Goal: Task Accomplishment & Management: Manage account settings

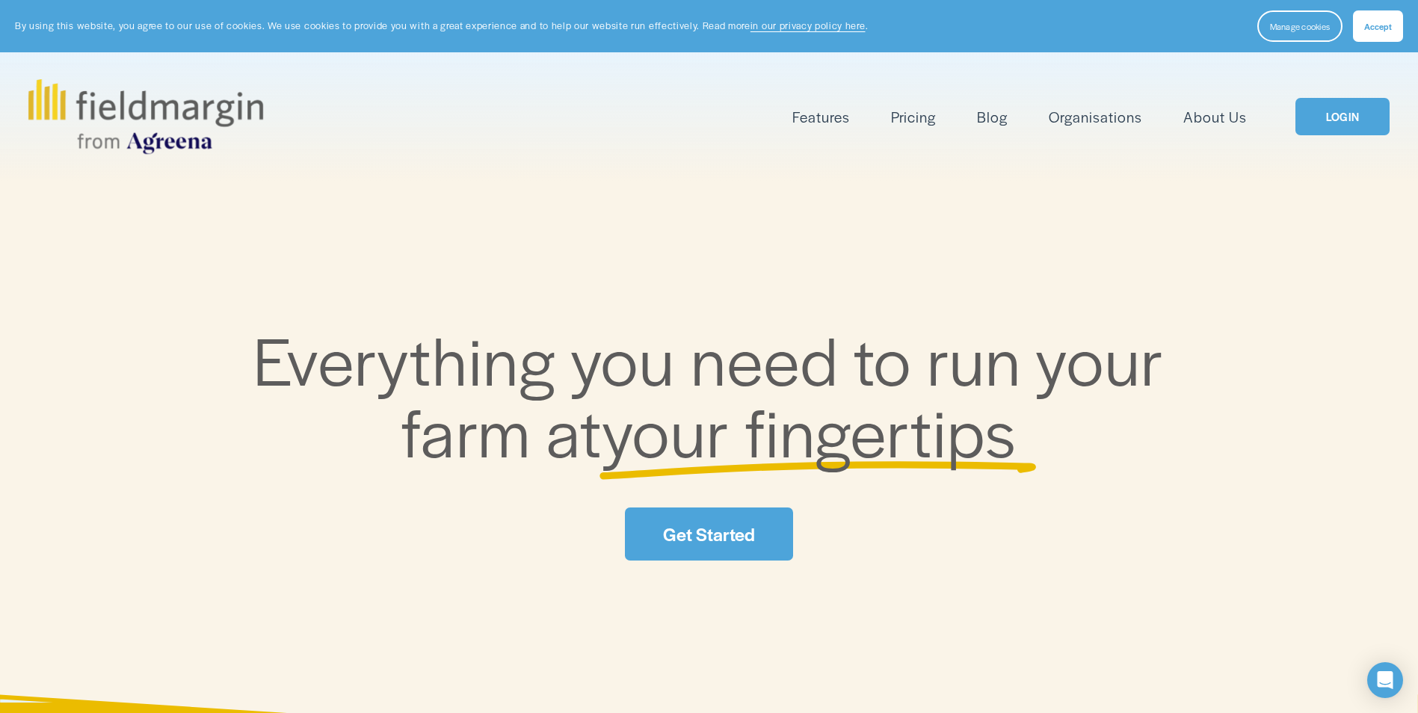
click at [1365, 33] on button "Accept" at bounding box center [1377, 25] width 50 height 31
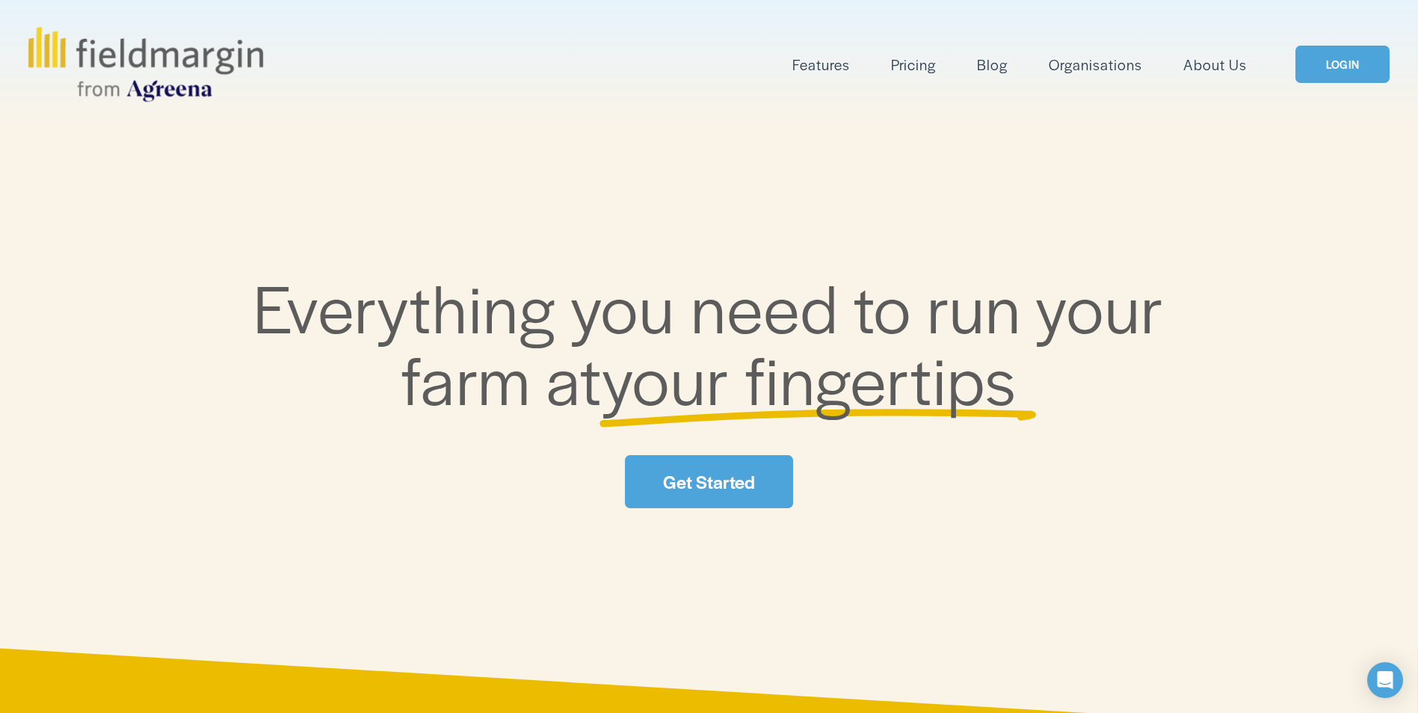
click at [724, 478] on link "Get Started" at bounding box center [708, 481] width 167 height 53
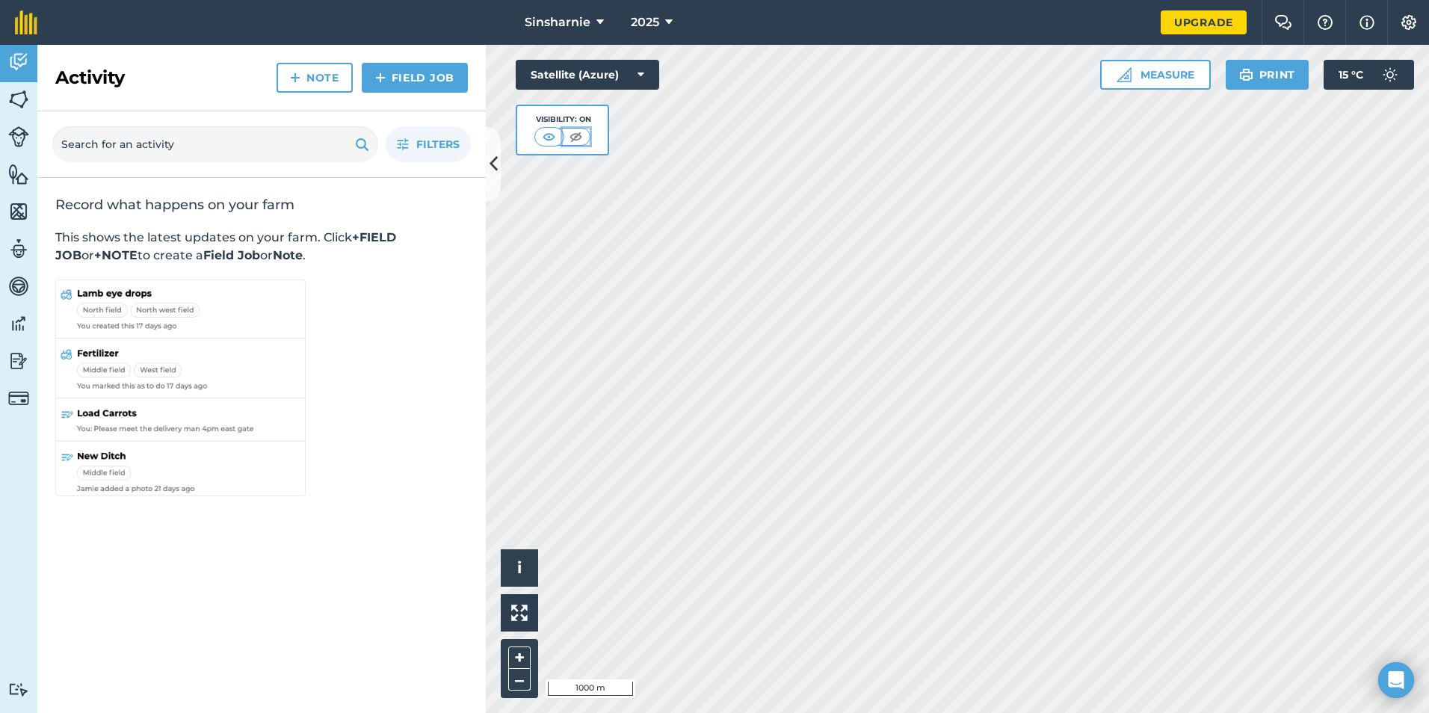
click at [573, 137] on img at bounding box center [575, 136] width 19 height 15
click at [573, 137] on img at bounding box center [576, 136] width 19 height 15
click at [553, 135] on img at bounding box center [549, 136] width 19 height 15
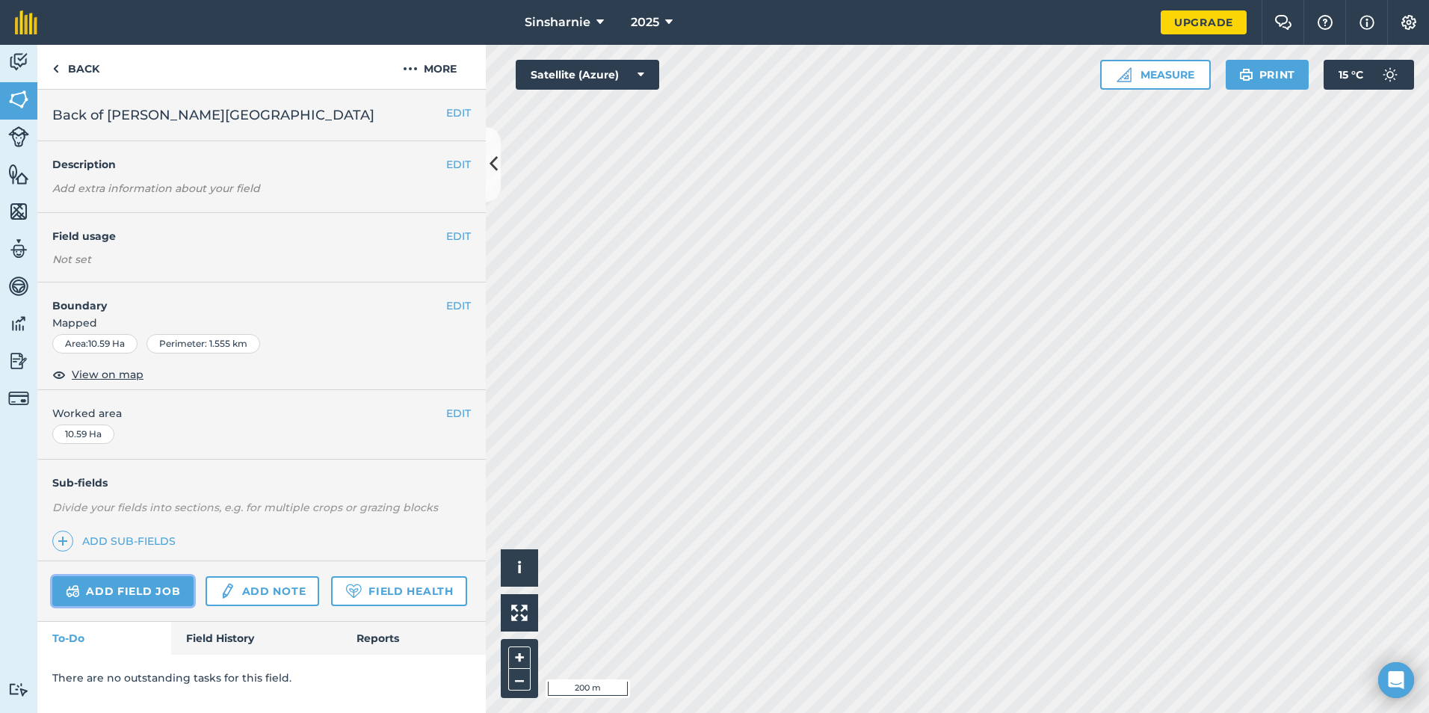
click at [111, 579] on link "Add field job" at bounding box center [122, 591] width 141 height 30
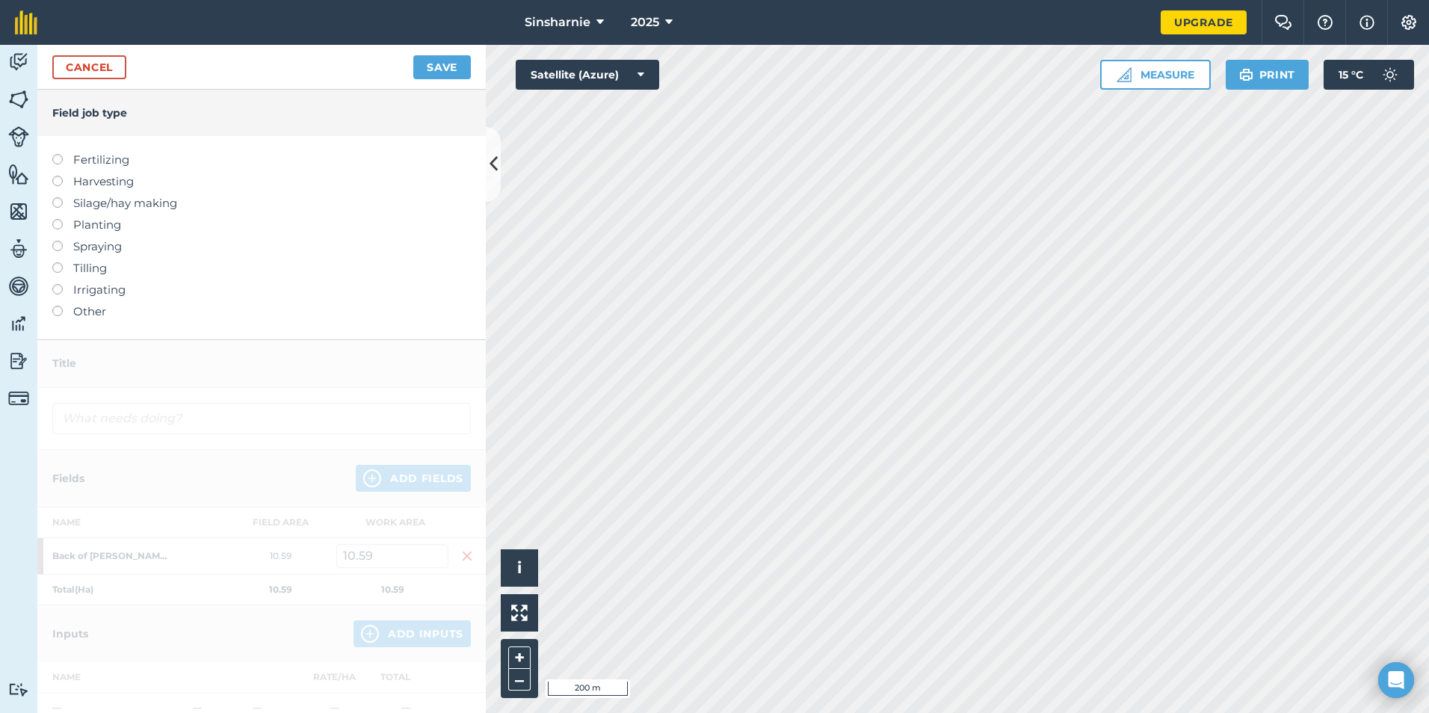
click at [100, 175] on label "Harvesting" at bounding box center [261, 182] width 418 height 18
type input "Harvesting"
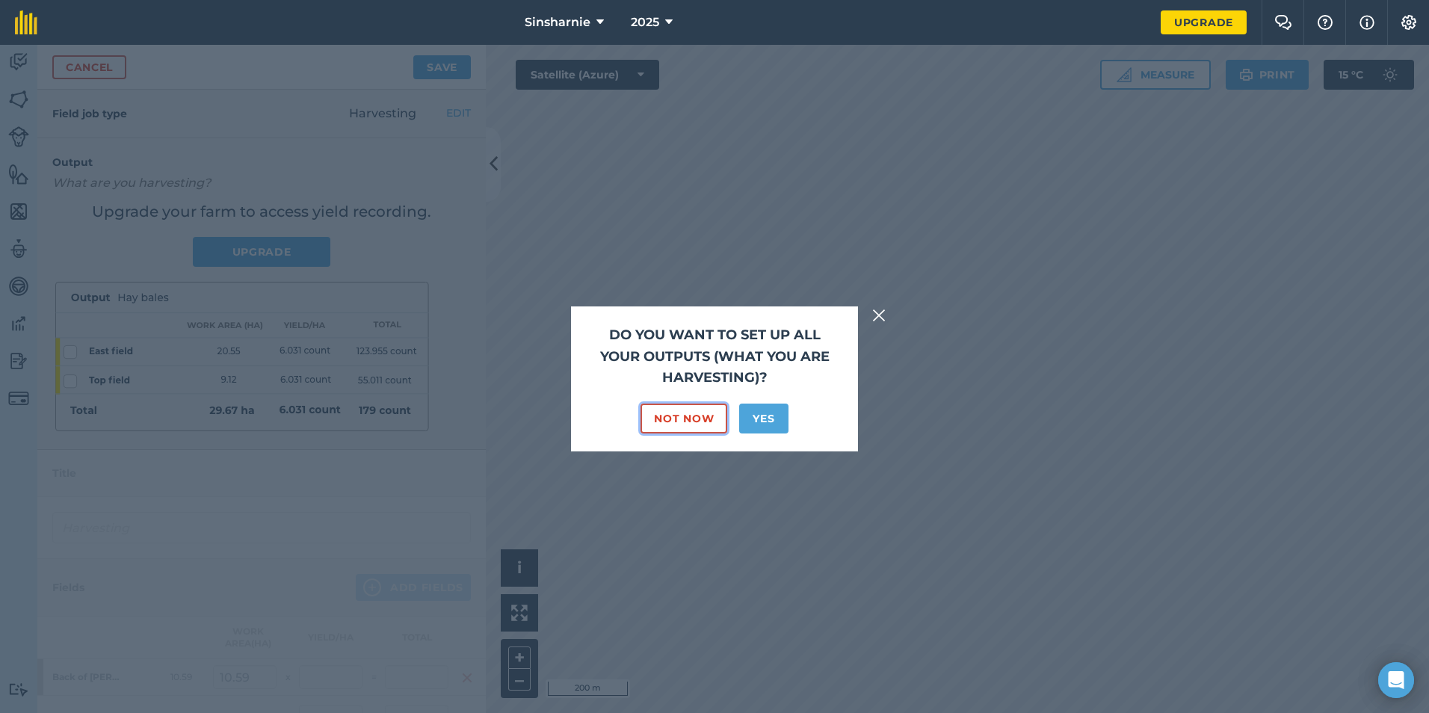
click at [678, 421] on button "Not Now" at bounding box center [683, 419] width 87 height 30
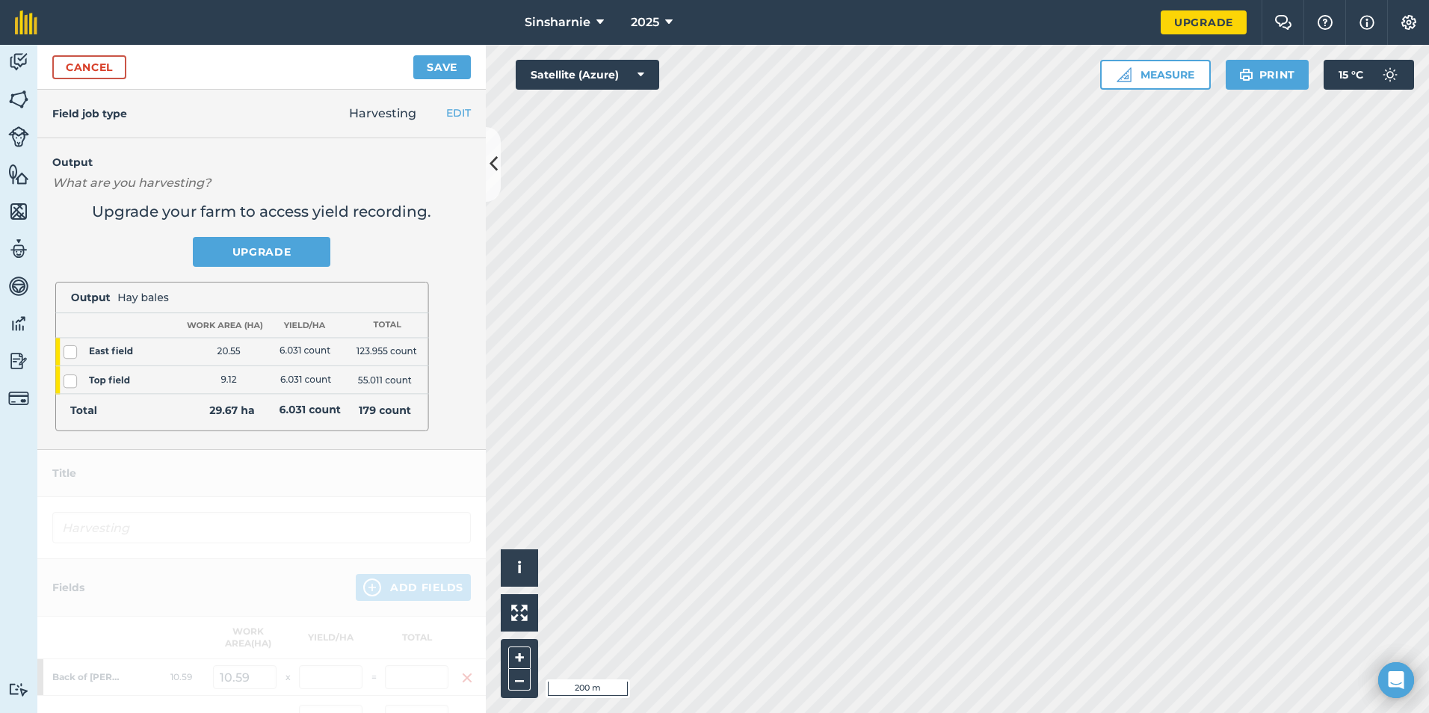
click at [93, 50] on div "Cancel Save" at bounding box center [261, 67] width 448 height 45
click at [93, 69] on link "Cancel" at bounding box center [89, 67] width 74 height 24
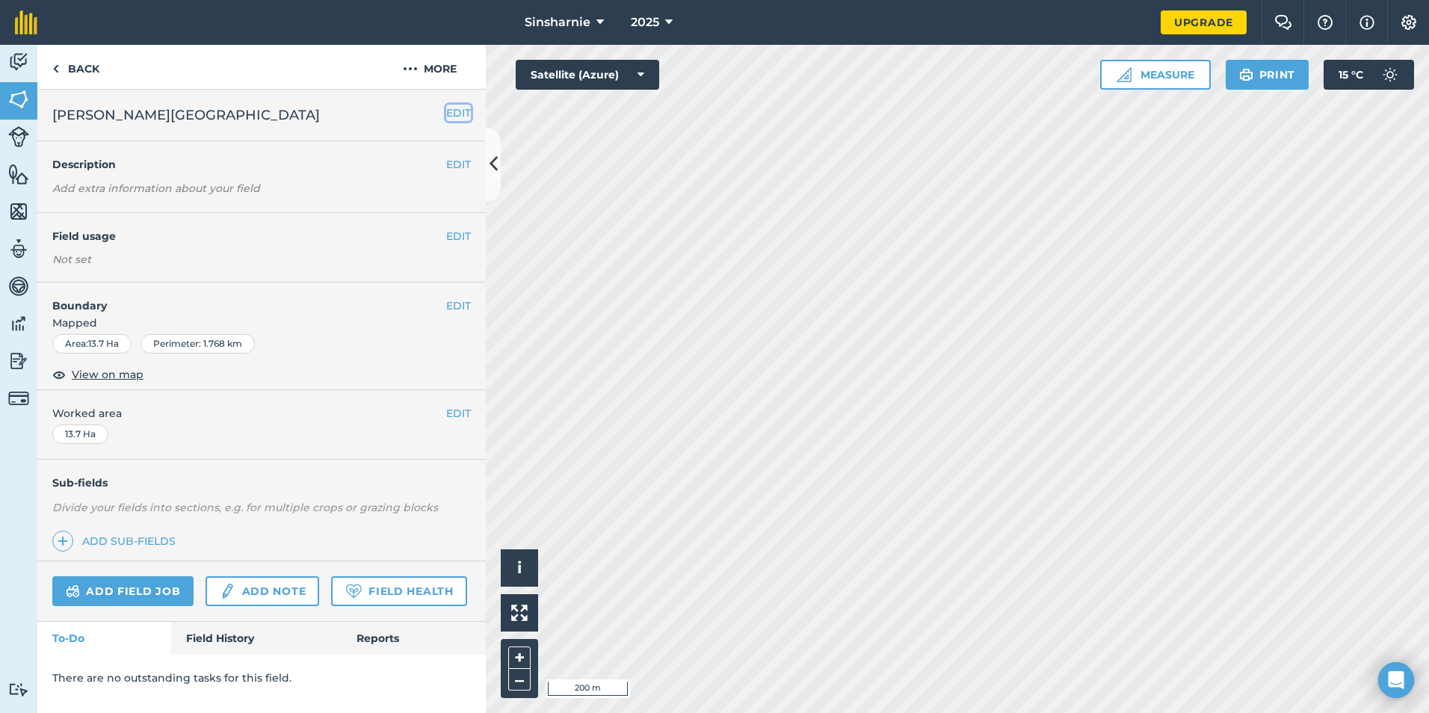
click at [464, 105] on button "EDIT" at bounding box center [458, 113] width 25 height 16
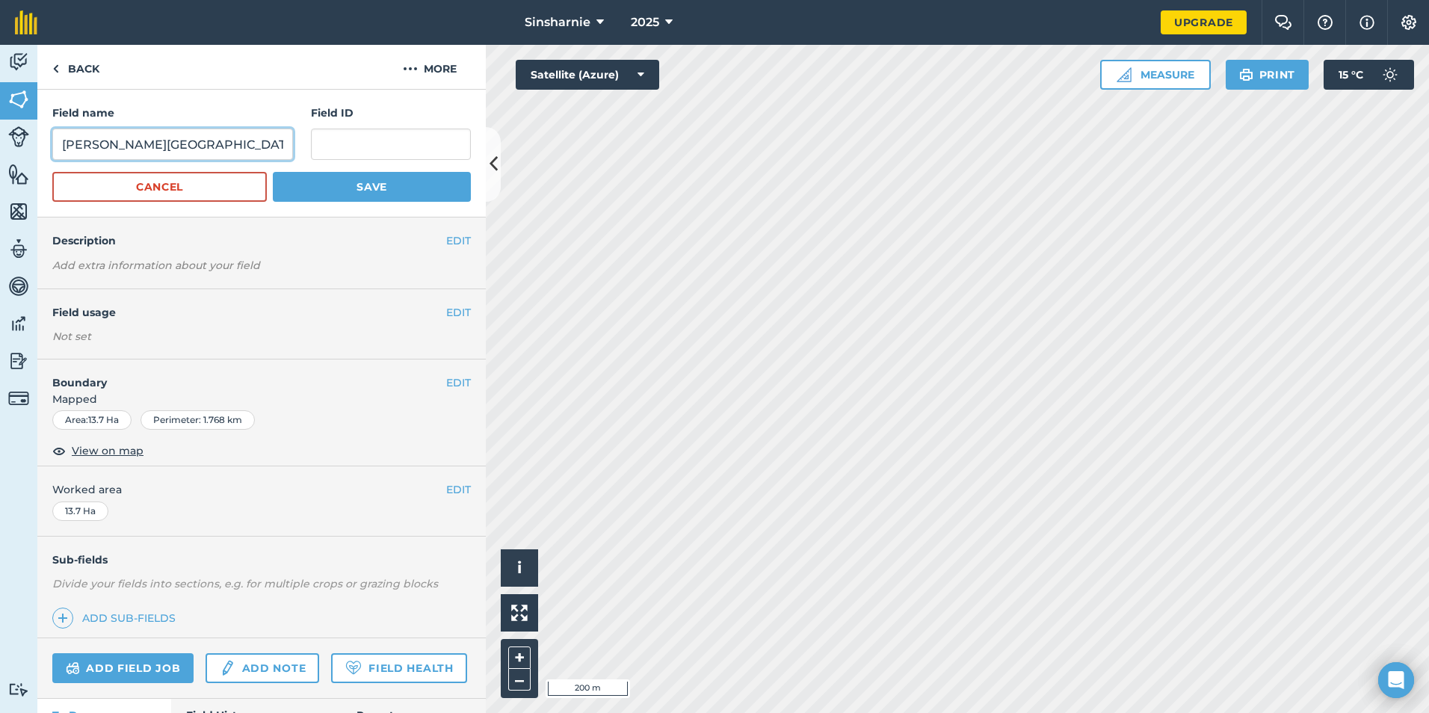
drag, startPoint x: 99, startPoint y: 141, endPoint x: 15, endPoint y: 140, distance: 83.7
click at [15, 140] on div "Activity Fields Livestock Features Maps Team Vehicles Data Reporting Billing Tu…" at bounding box center [714, 379] width 1429 height 668
type input "Audreys park"
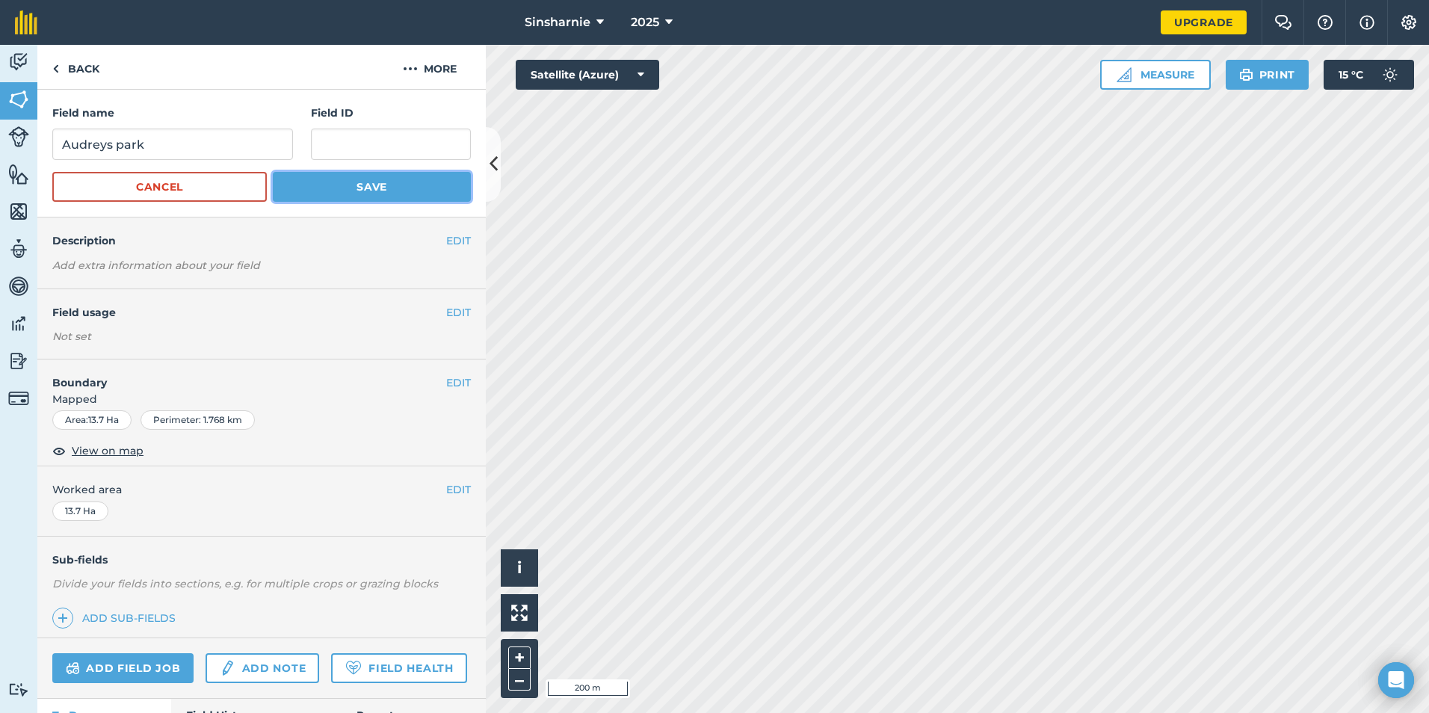
click at [361, 195] on button "Save" at bounding box center [372, 187] width 198 height 30
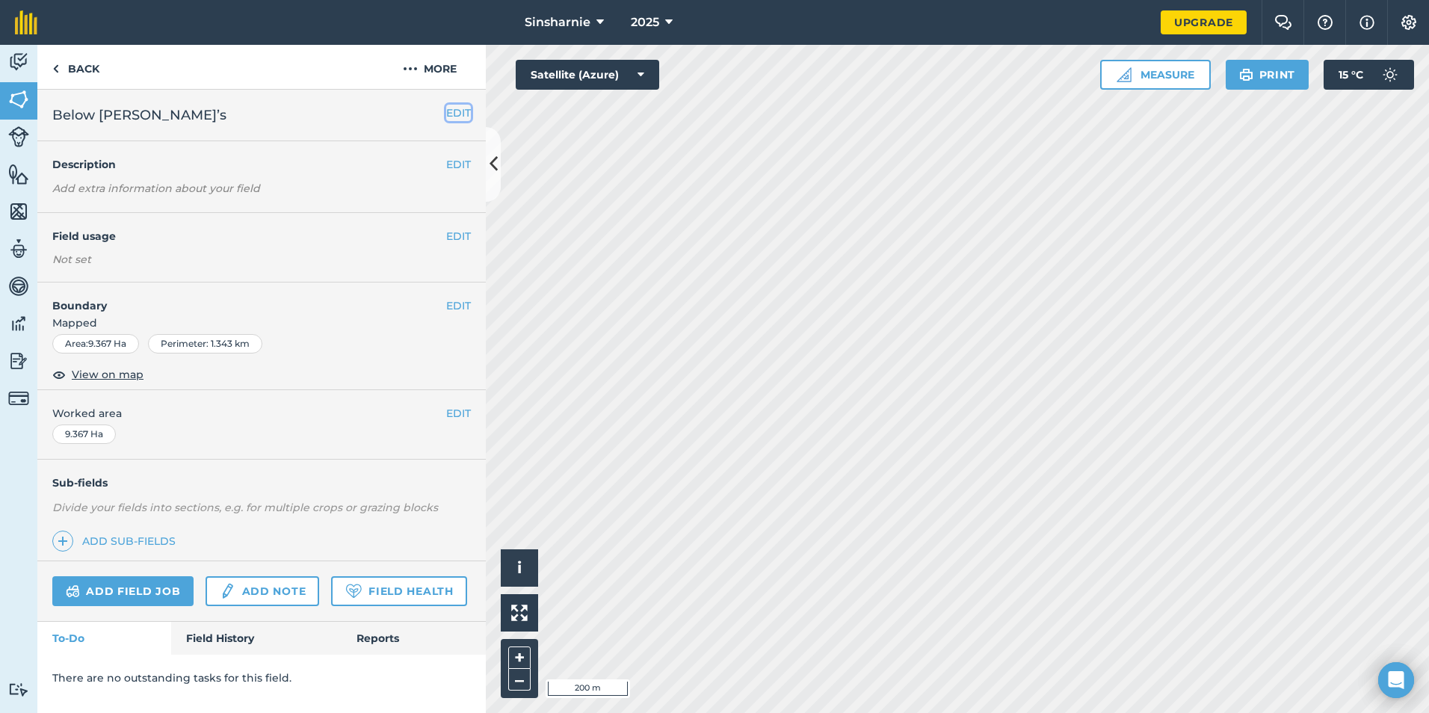
click at [464, 111] on button "EDIT" at bounding box center [458, 113] width 25 height 16
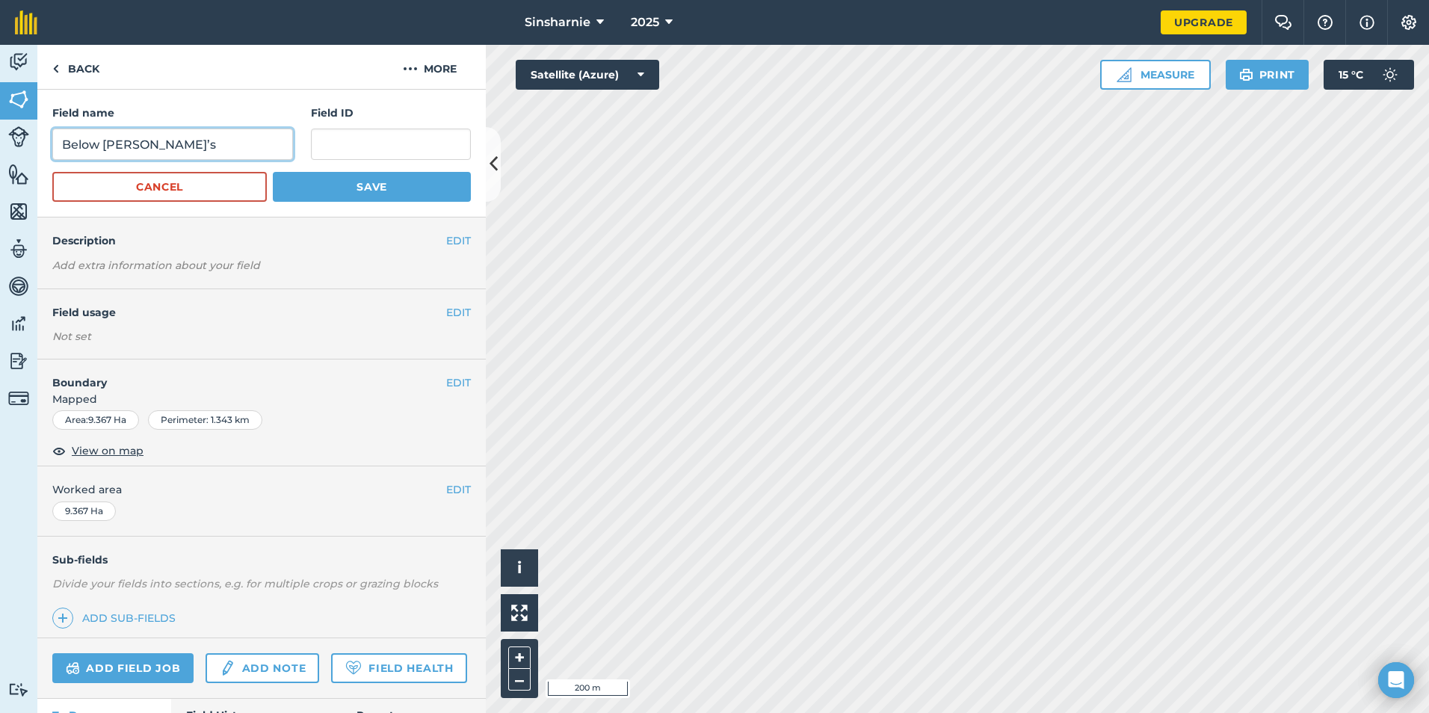
drag, startPoint x: 176, startPoint y: 146, endPoint x: 0, endPoint y: 139, distance: 175.7
click at [0, 139] on html "Sinsharnie 2025 Upgrade Farm Chat Help Info Settings Map printing is not availa…" at bounding box center [714, 356] width 1429 height 713
drag, startPoint x: 200, startPoint y: 145, endPoint x: 185, endPoint y: 155, distance: 18.9
click at [199, 146] on input "Below [PERSON_NAME]’s" at bounding box center [172, 144] width 241 height 31
click at [161, 142] on input "Below [PERSON_NAME]’s" at bounding box center [172, 144] width 241 height 31
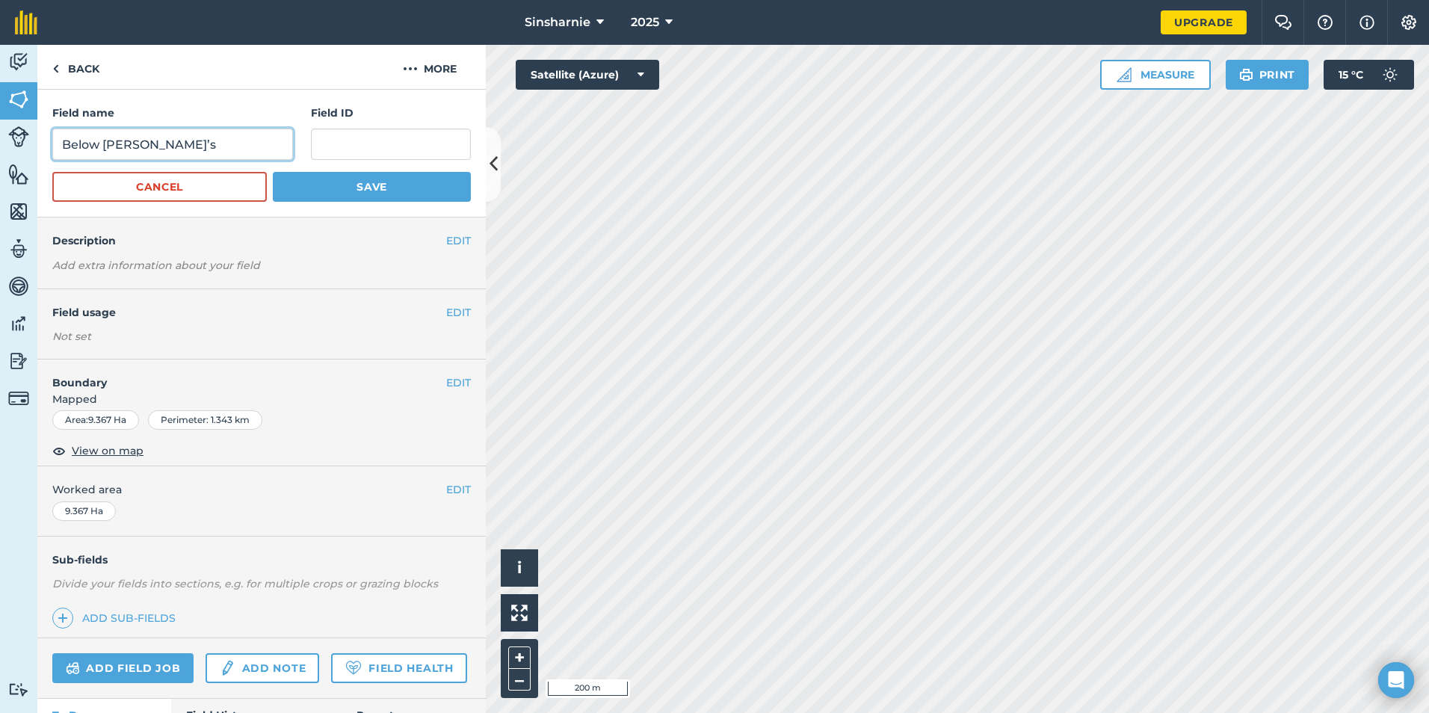
drag, startPoint x: 158, startPoint y: 144, endPoint x: 105, endPoint y: 146, distance: 53.1
click at [105, 146] on input "Below [PERSON_NAME]’s" at bounding box center [172, 144] width 241 height 31
type input "Below [PERSON_NAME] [PERSON_NAME]"
click at [392, 192] on button "Save" at bounding box center [372, 187] width 198 height 30
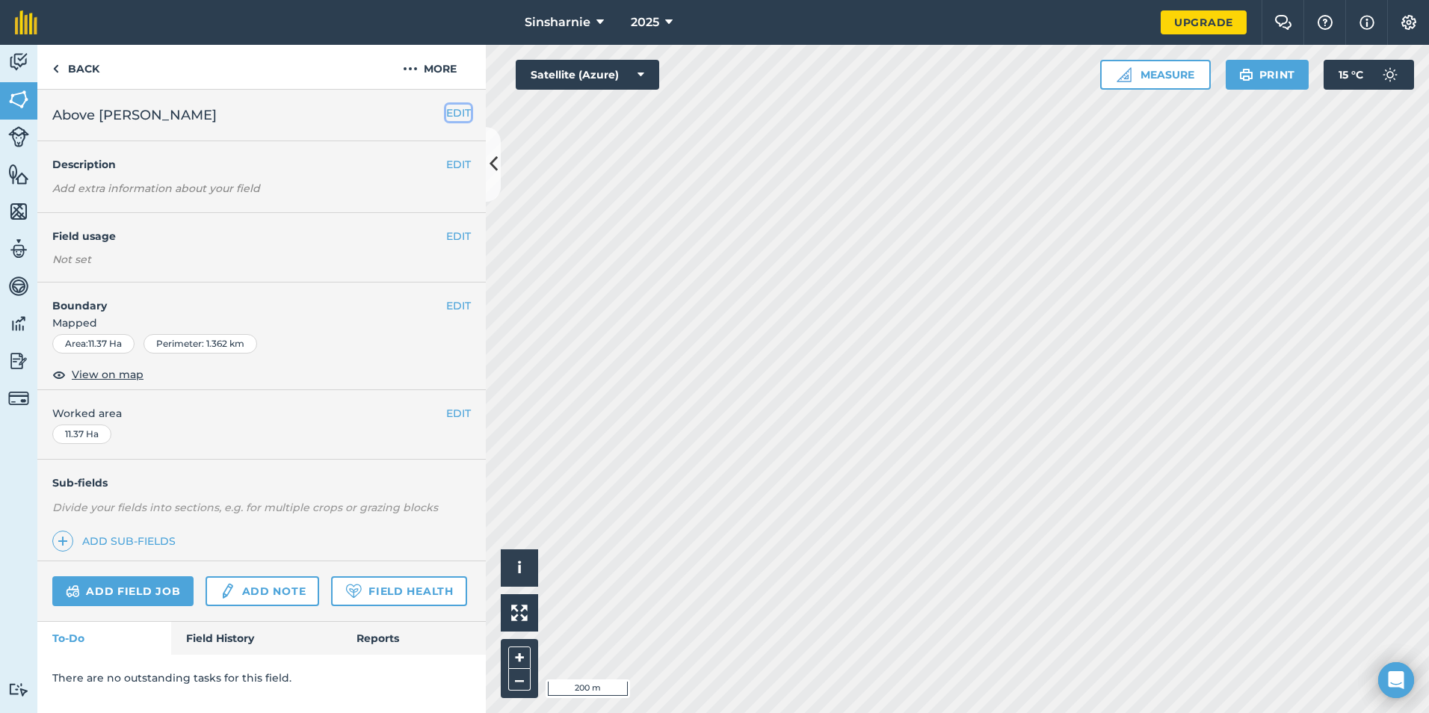
click at [460, 114] on button "EDIT" at bounding box center [458, 113] width 25 height 16
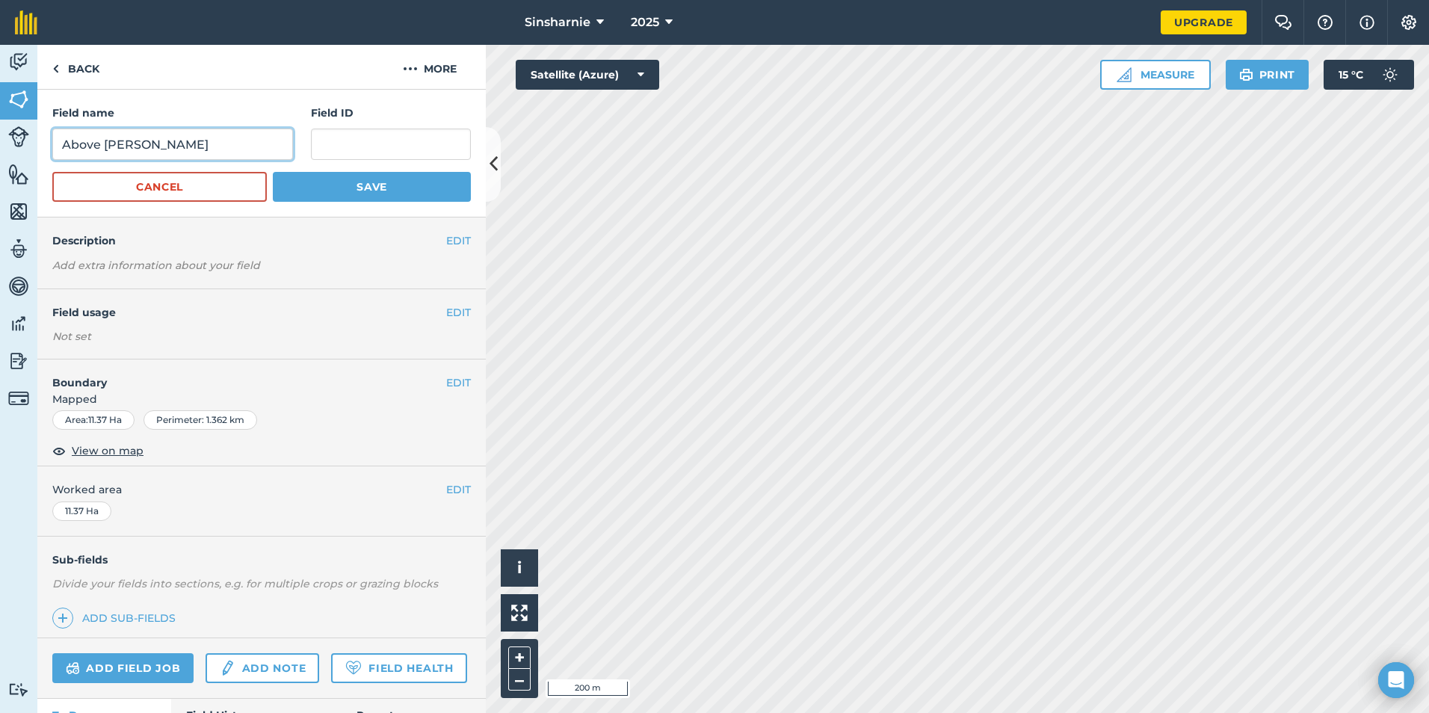
drag, startPoint x: 149, startPoint y: 138, endPoint x: 105, endPoint y: 146, distance: 44.8
click at [105, 146] on input "Above [PERSON_NAME]" at bounding box center [172, 144] width 241 height 31
type input "Above [PERSON_NAME] [PERSON_NAME]"
click at [374, 194] on button "Save" at bounding box center [372, 187] width 198 height 30
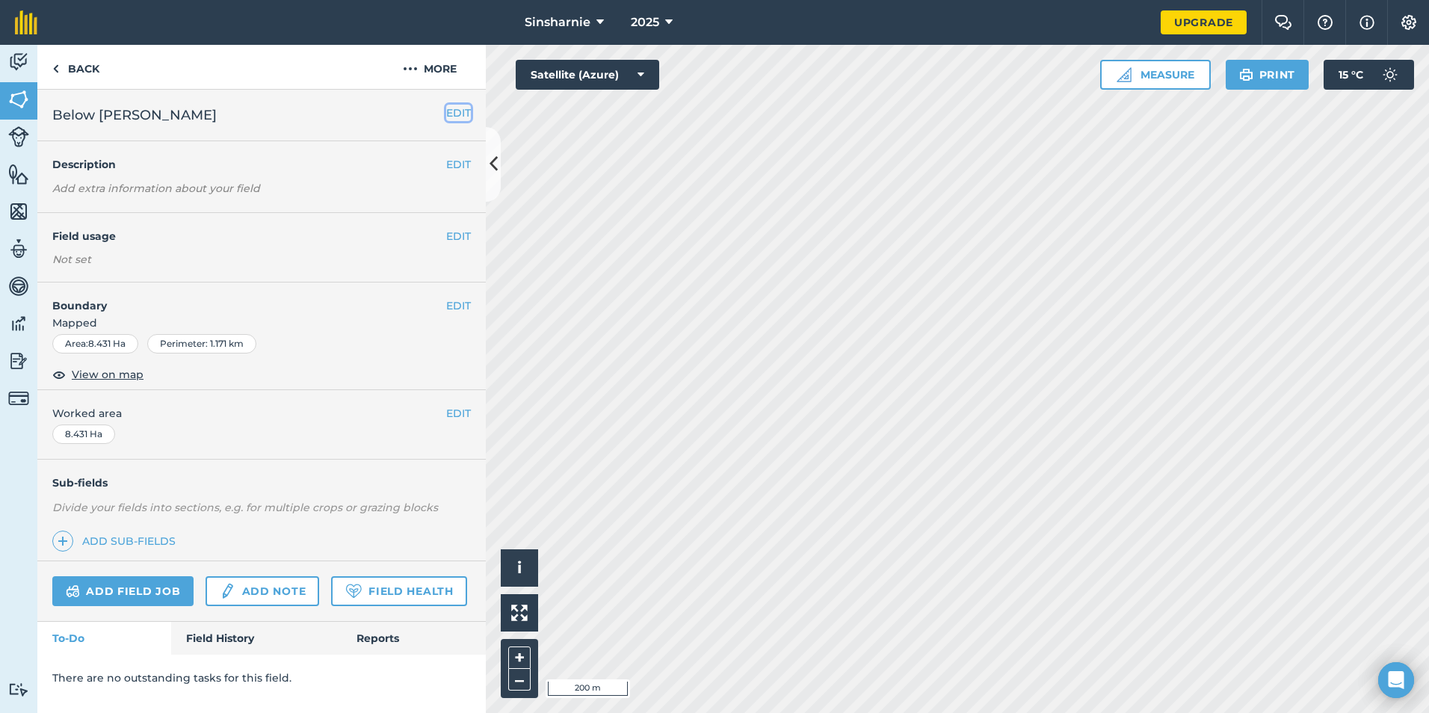
click at [460, 107] on button "EDIT" at bounding box center [458, 113] width 25 height 16
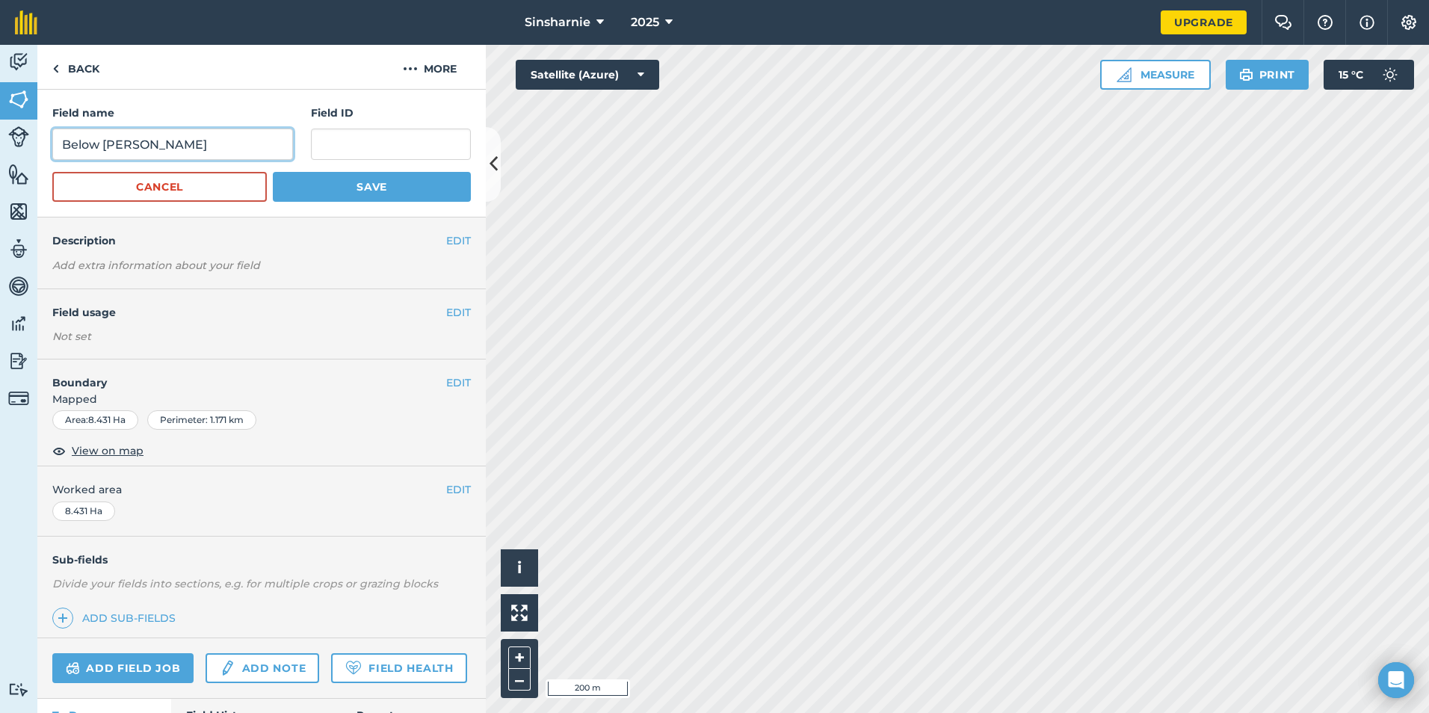
click at [118, 146] on input "Below [PERSON_NAME]" at bounding box center [172, 144] width 241 height 31
type input "Below steading"
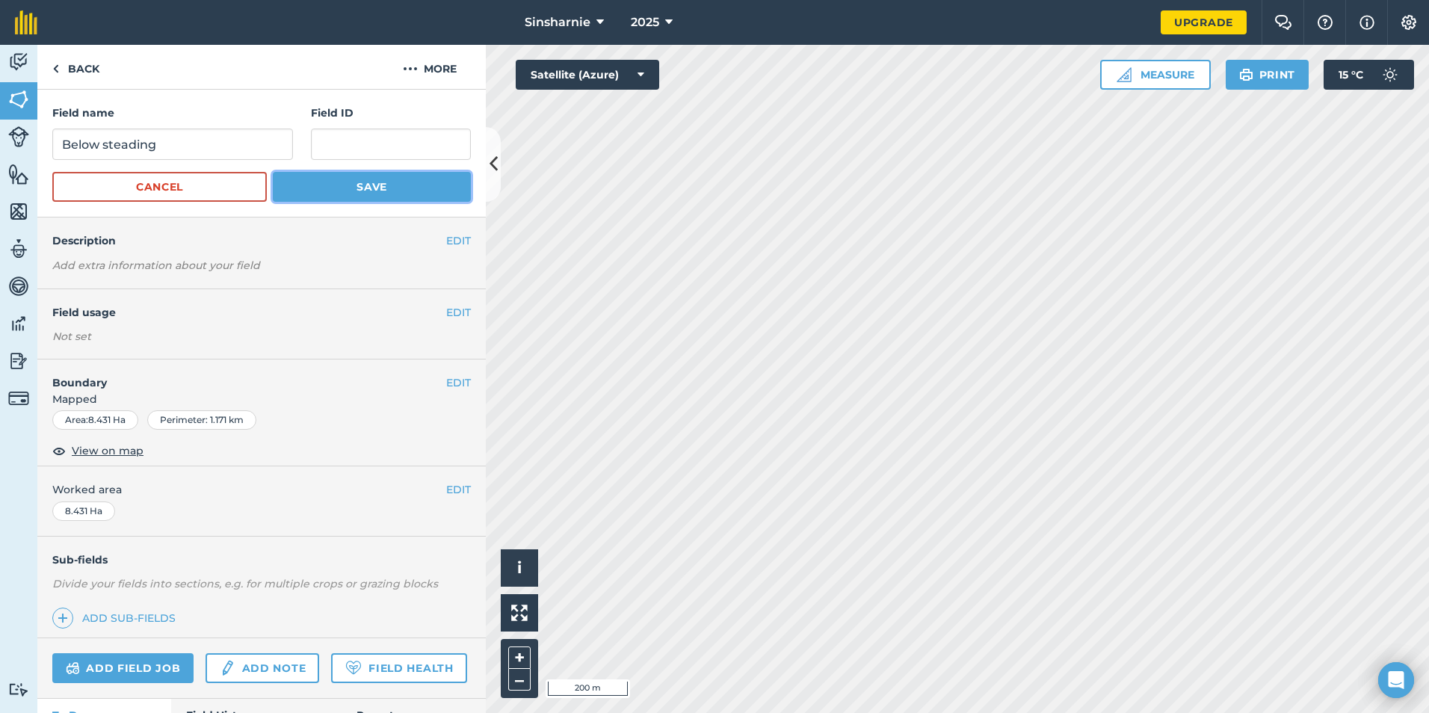
click at [399, 185] on button "Save" at bounding box center [372, 187] width 198 height 30
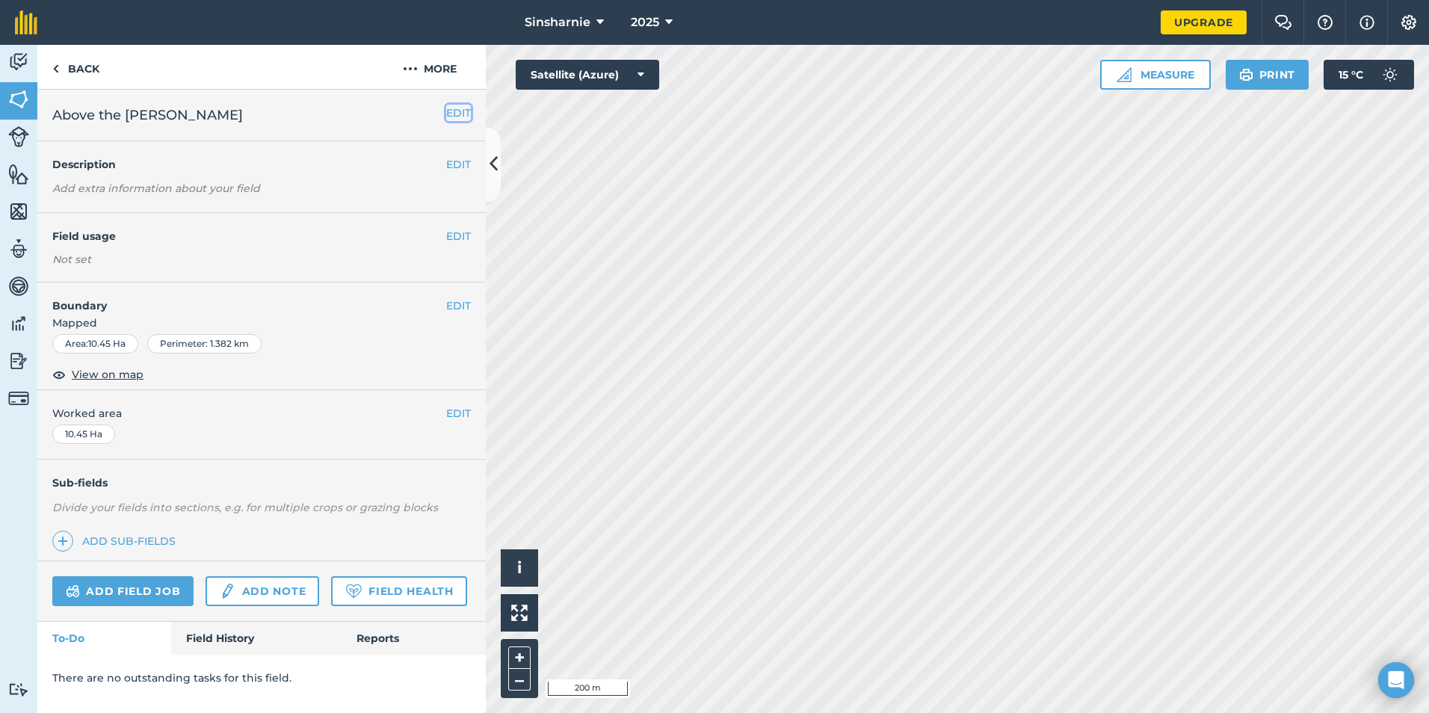
click at [469, 117] on button "EDIT" at bounding box center [458, 113] width 25 height 16
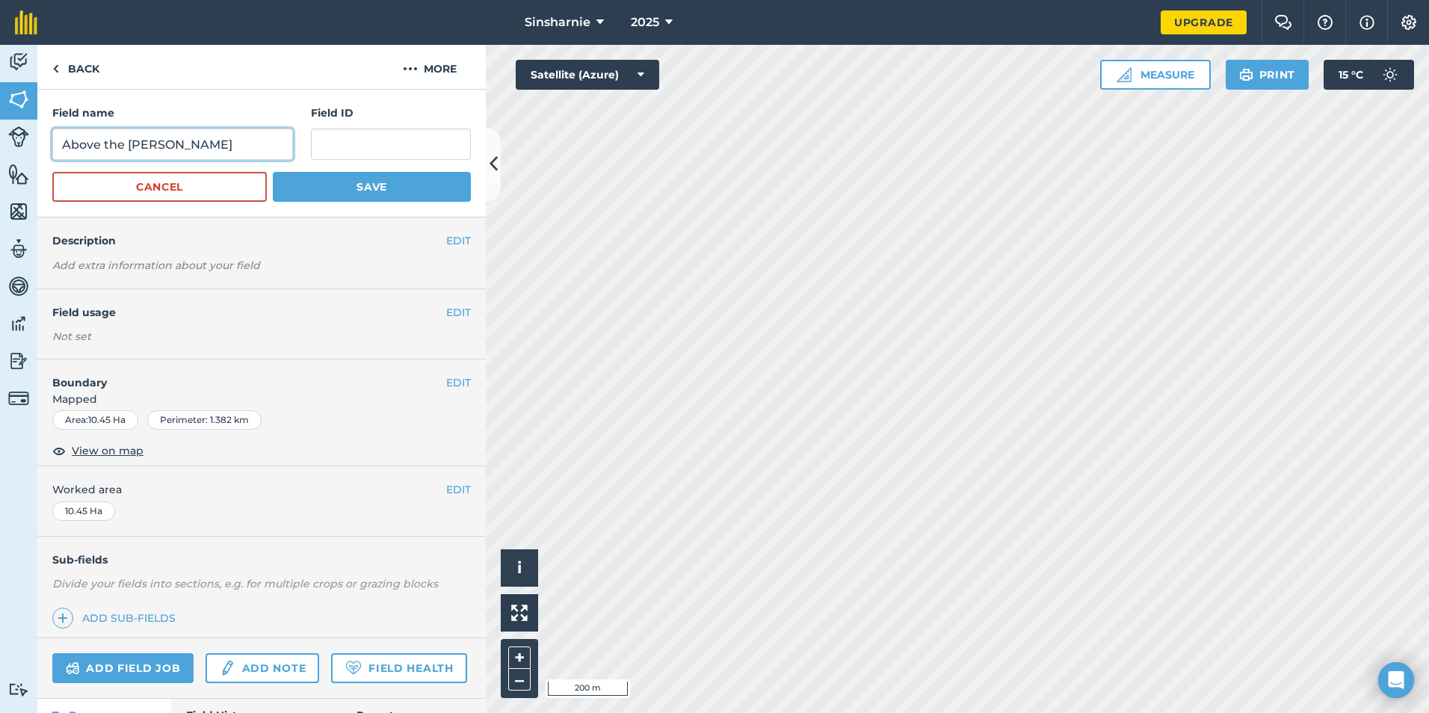
click at [144, 147] on input "Above the [PERSON_NAME]" at bounding box center [172, 144] width 241 height 31
type input "Above the steading"
click at [350, 190] on button "Save" at bounding box center [372, 187] width 198 height 30
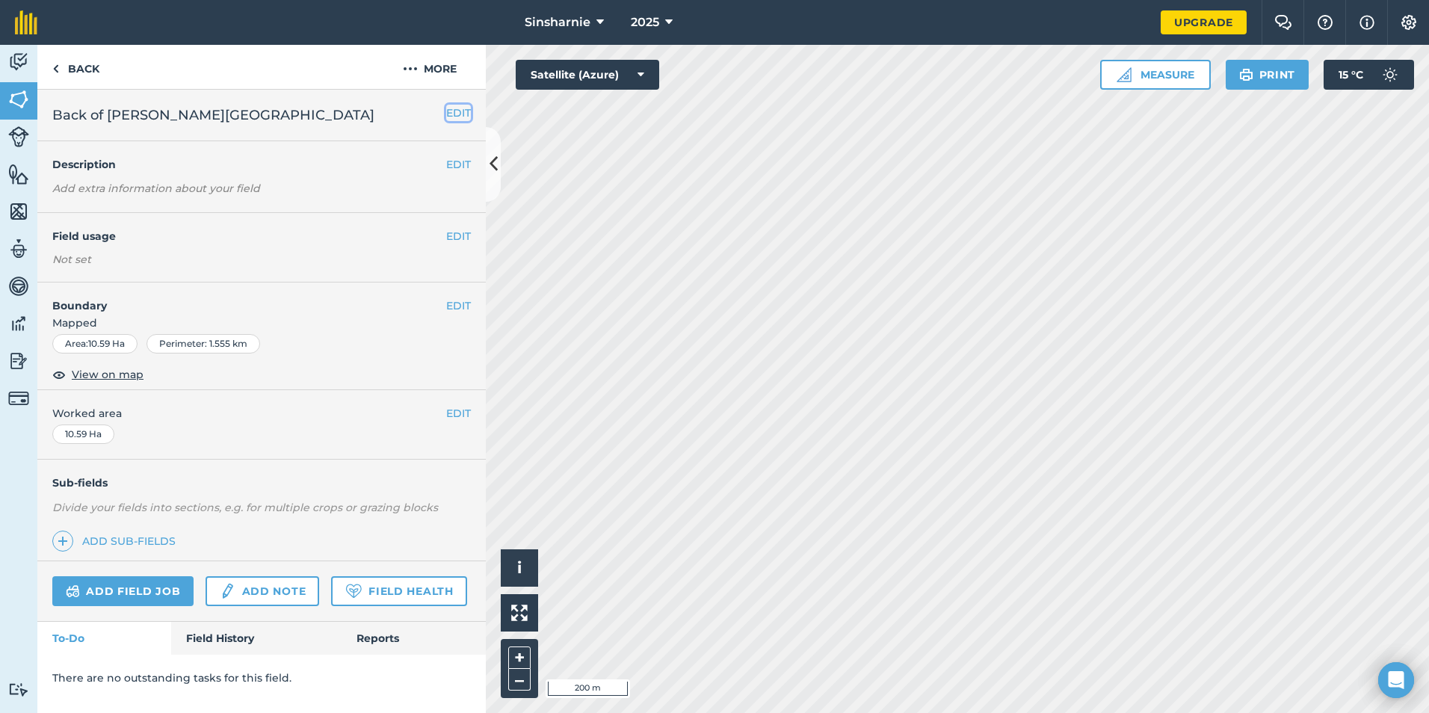
click at [454, 112] on button "EDIT" at bounding box center [458, 113] width 25 height 16
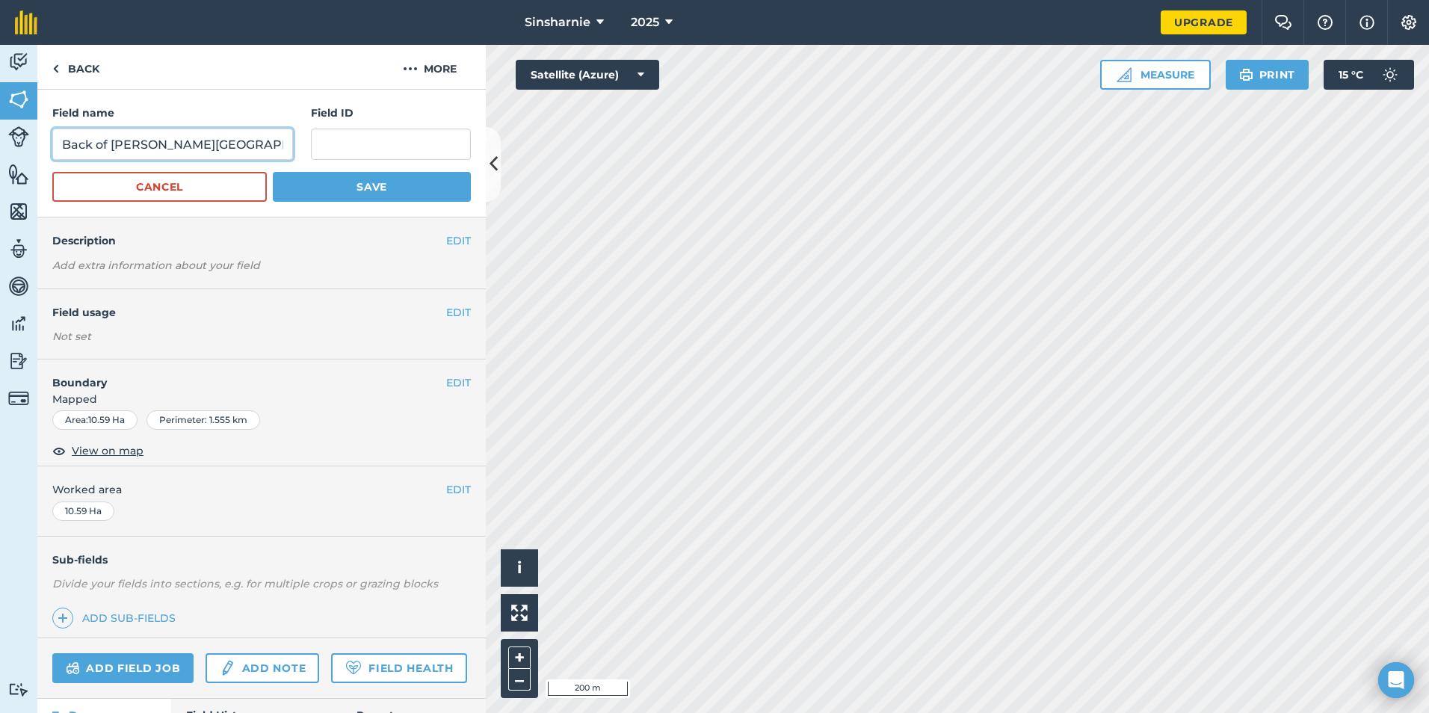
click at [128, 149] on input "Back of [PERSON_NAME][GEOGRAPHIC_DATA]" at bounding box center [172, 144] width 241 height 31
type input "Back of steading park"
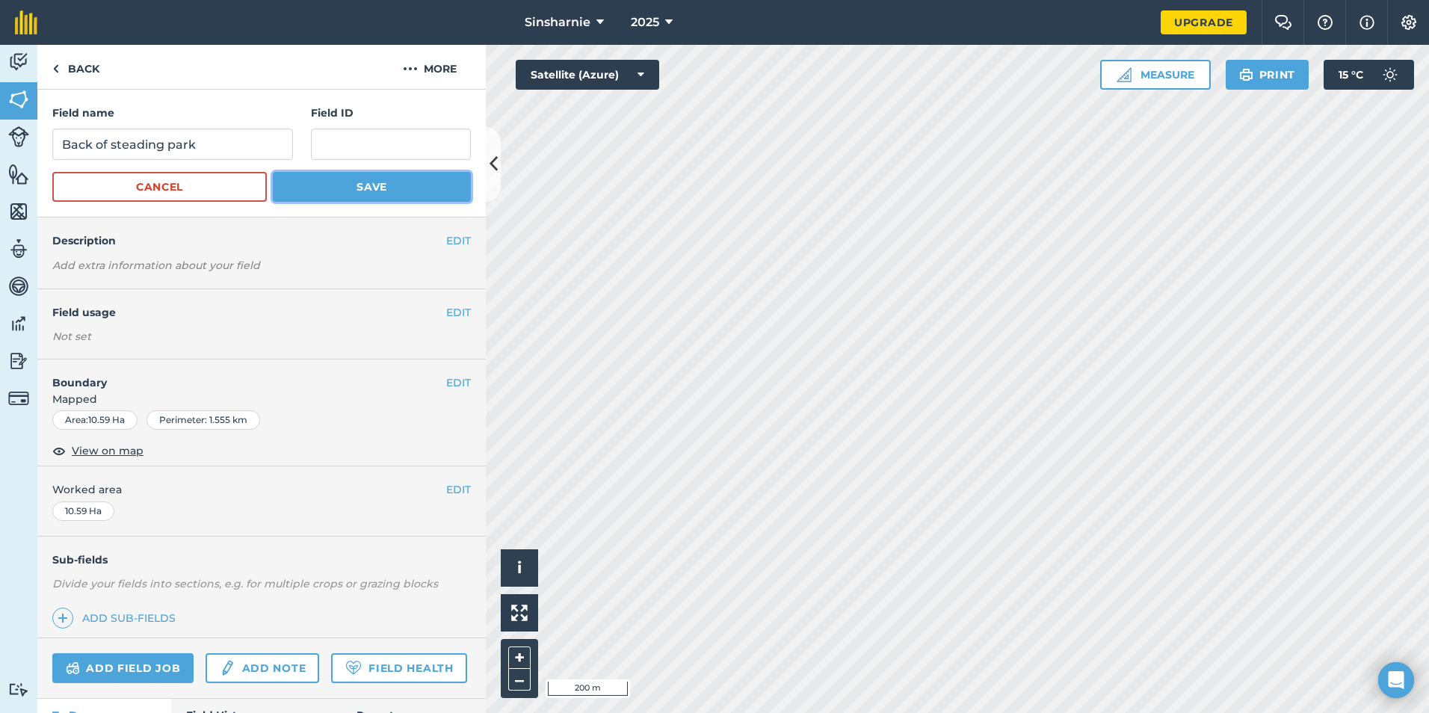
click at [313, 180] on button "Save" at bounding box center [372, 187] width 198 height 30
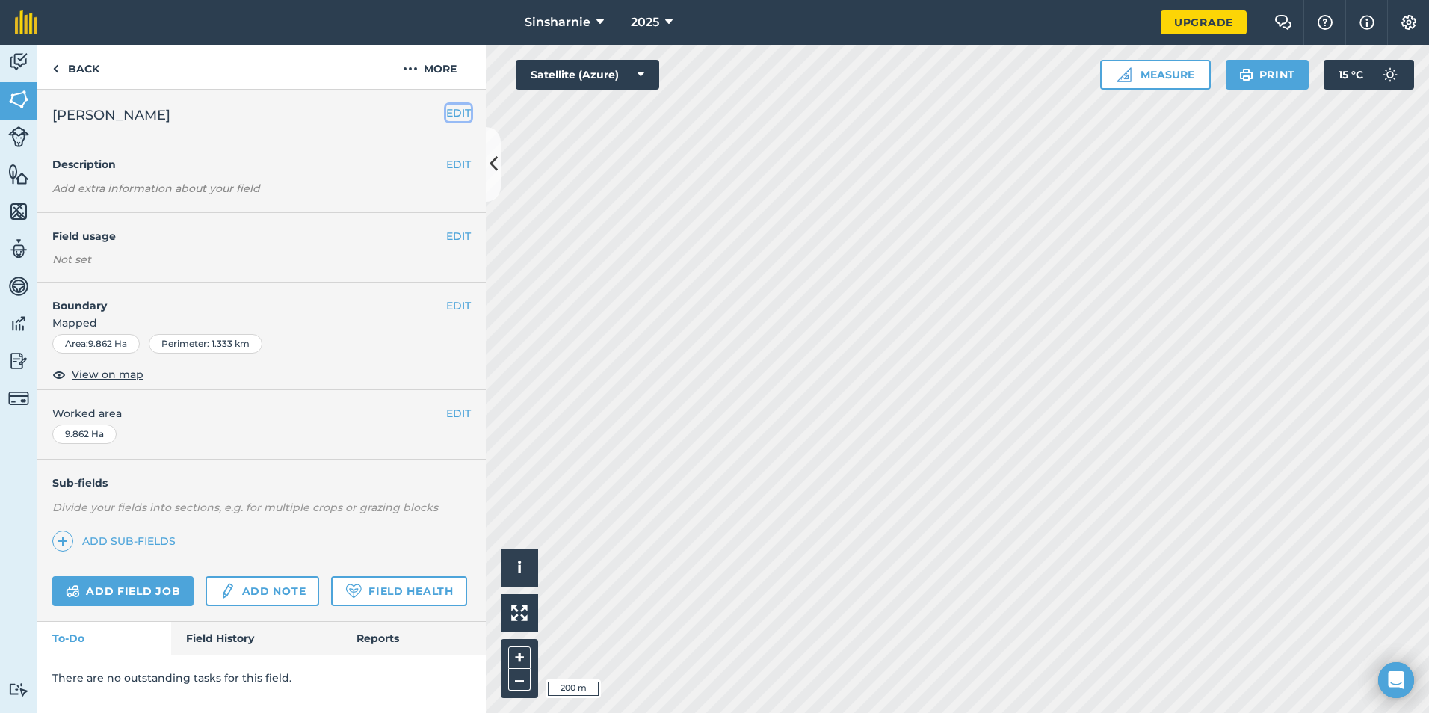
click at [465, 111] on button "EDIT" at bounding box center [458, 113] width 25 height 16
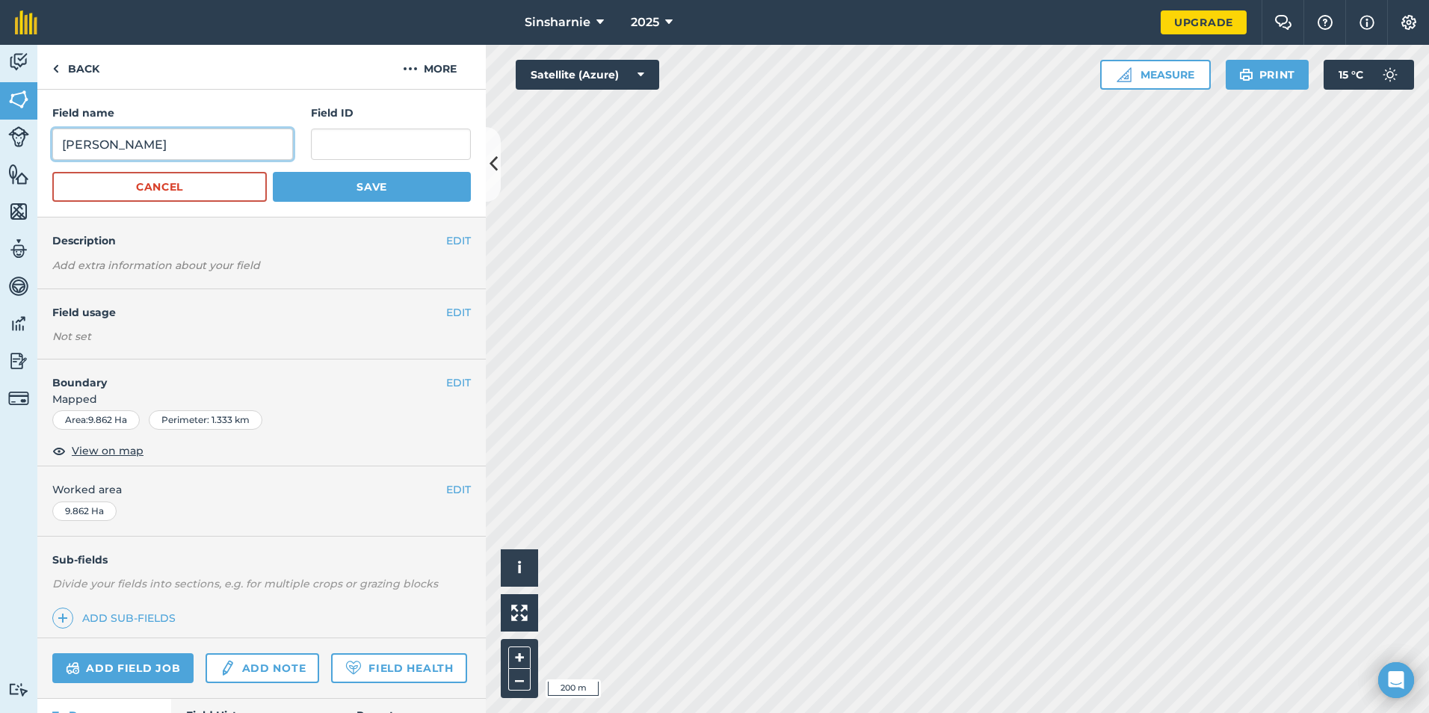
click at [58, 151] on input "[PERSON_NAME]" at bounding box center [172, 144] width 241 height 31
type input "Back [PERSON_NAME]"
click at [436, 198] on button "Save" at bounding box center [372, 187] width 198 height 30
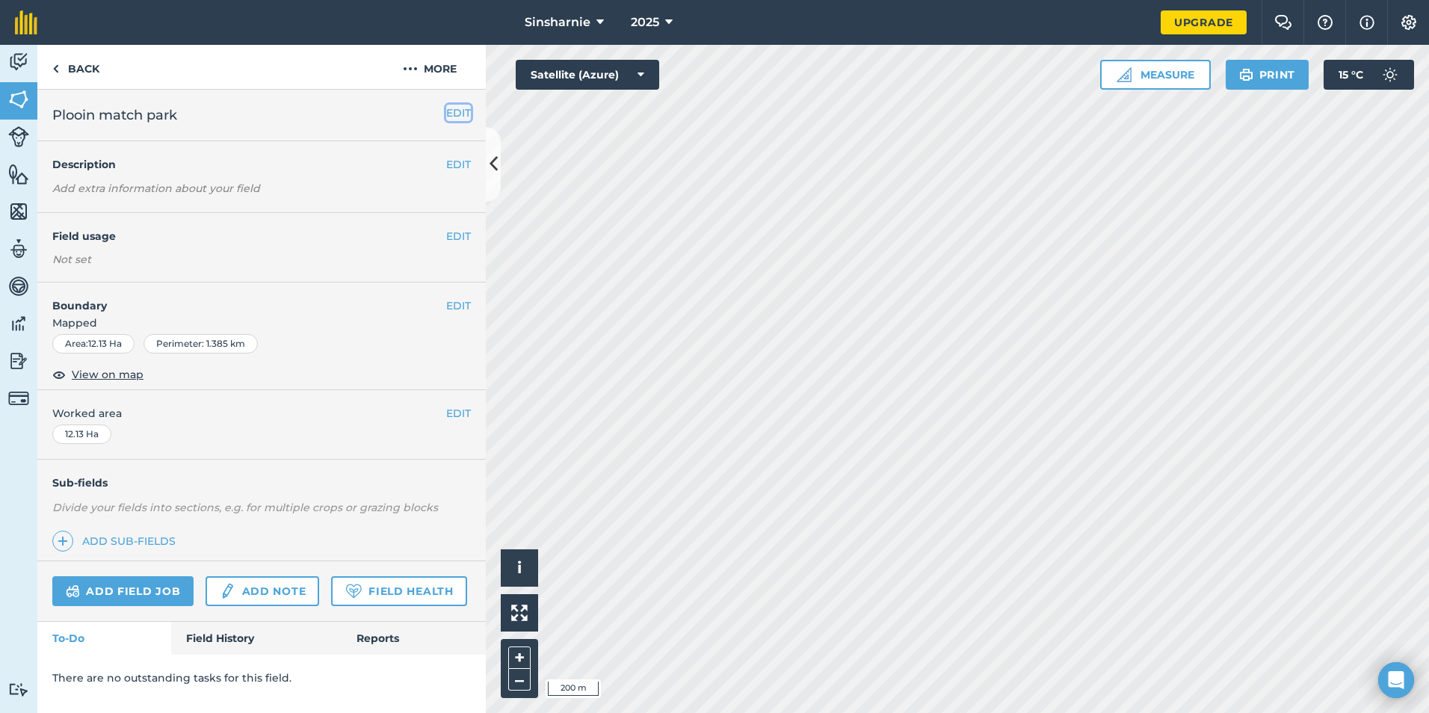
click at [447, 113] on button "EDIT" at bounding box center [458, 113] width 25 height 16
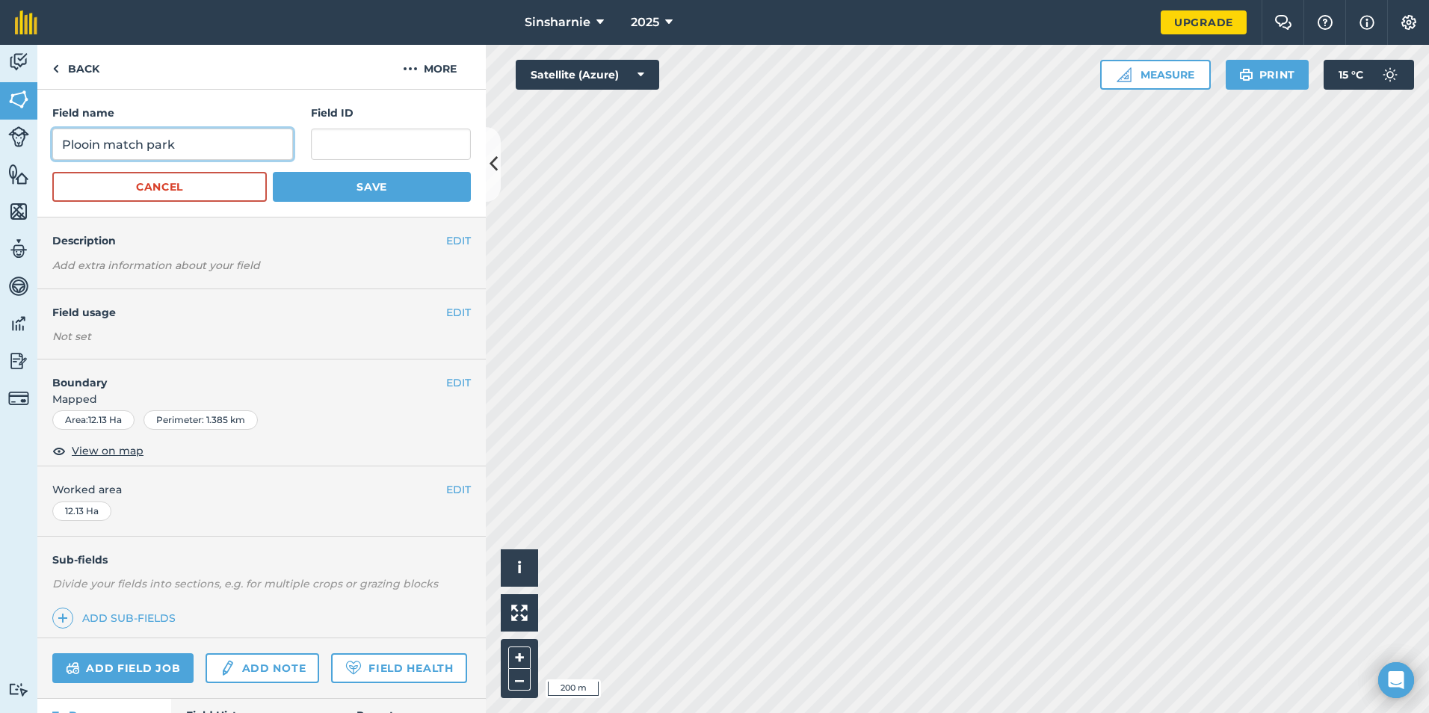
drag, startPoint x: 207, startPoint y: 148, endPoint x: 21, endPoint y: 149, distance: 186.1
click at [21, 149] on div "Activity Fields Livestock Features Maps Team Vehicles Data Reporting Billing Tu…" at bounding box center [714, 379] width 1429 height 668
type input "[GEOGRAPHIC_DATA]"
click at [389, 177] on button "Save" at bounding box center [372, 187] width 198 height 30
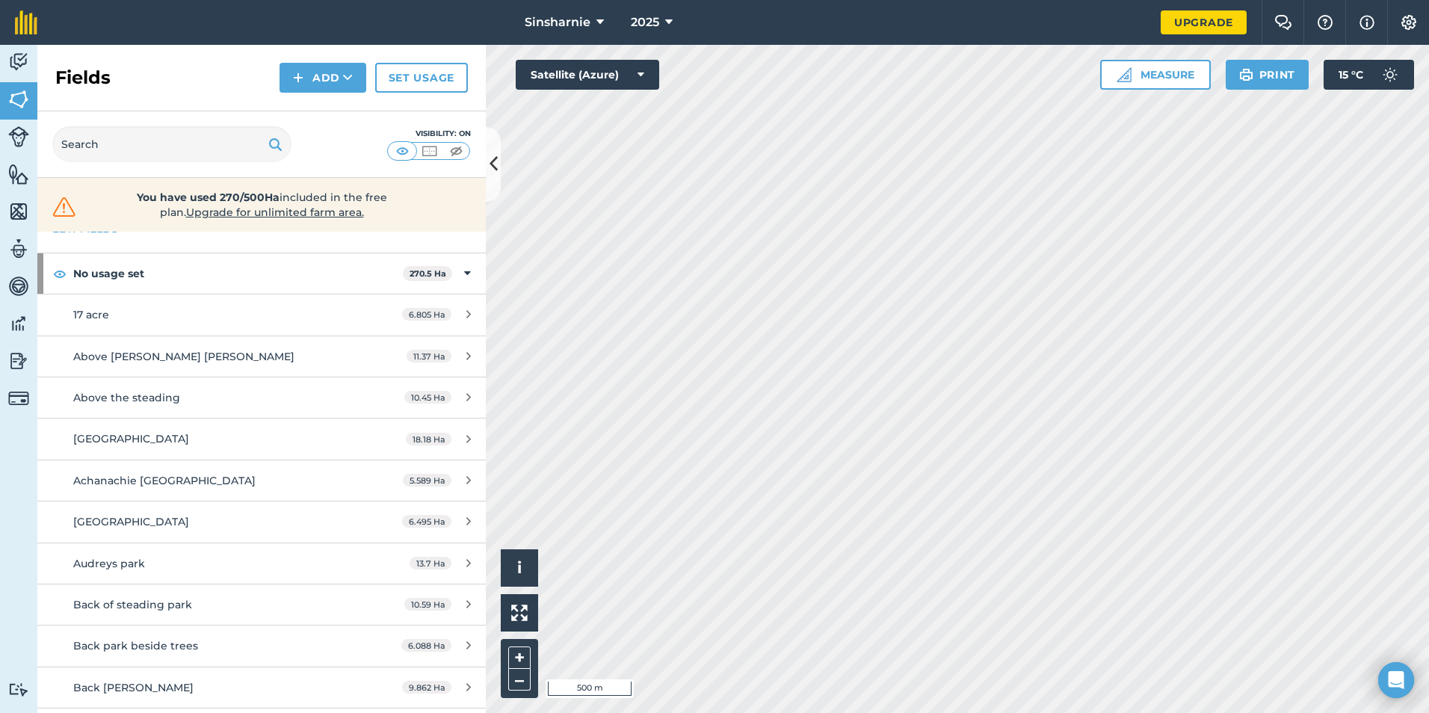
scroll to position [75, 0]
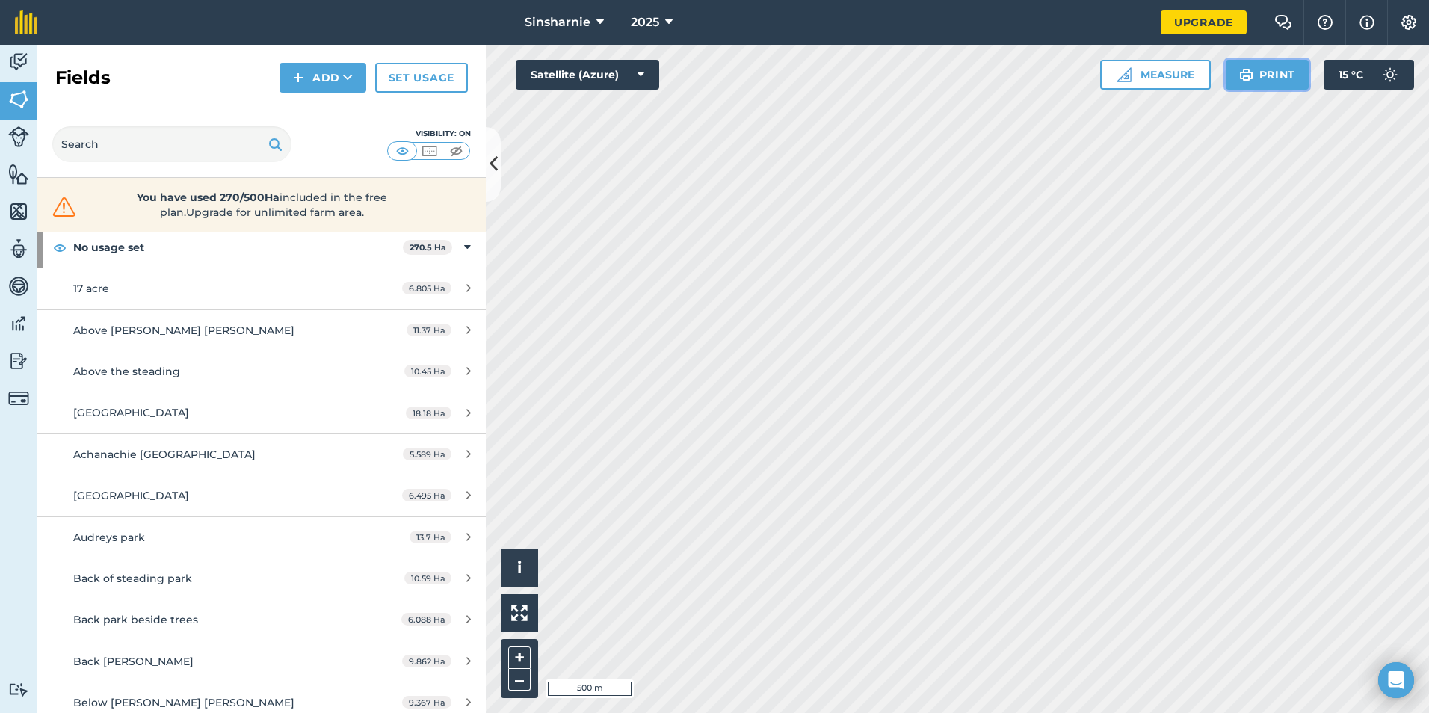
click at [1245, 72] on img at bounding box center [1246, 75] width 14 height 18
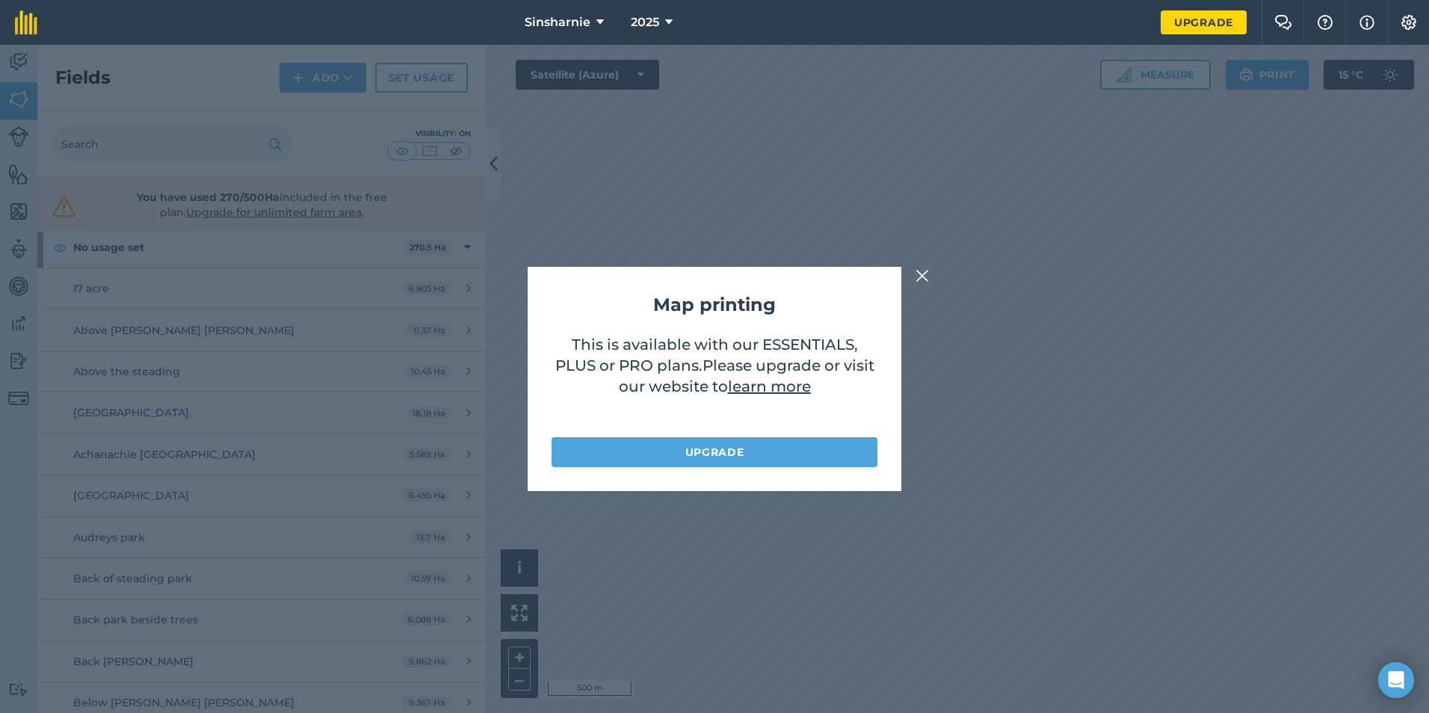
click at [921, 279] on img at bounding box center [921, 276] width 13 height 18
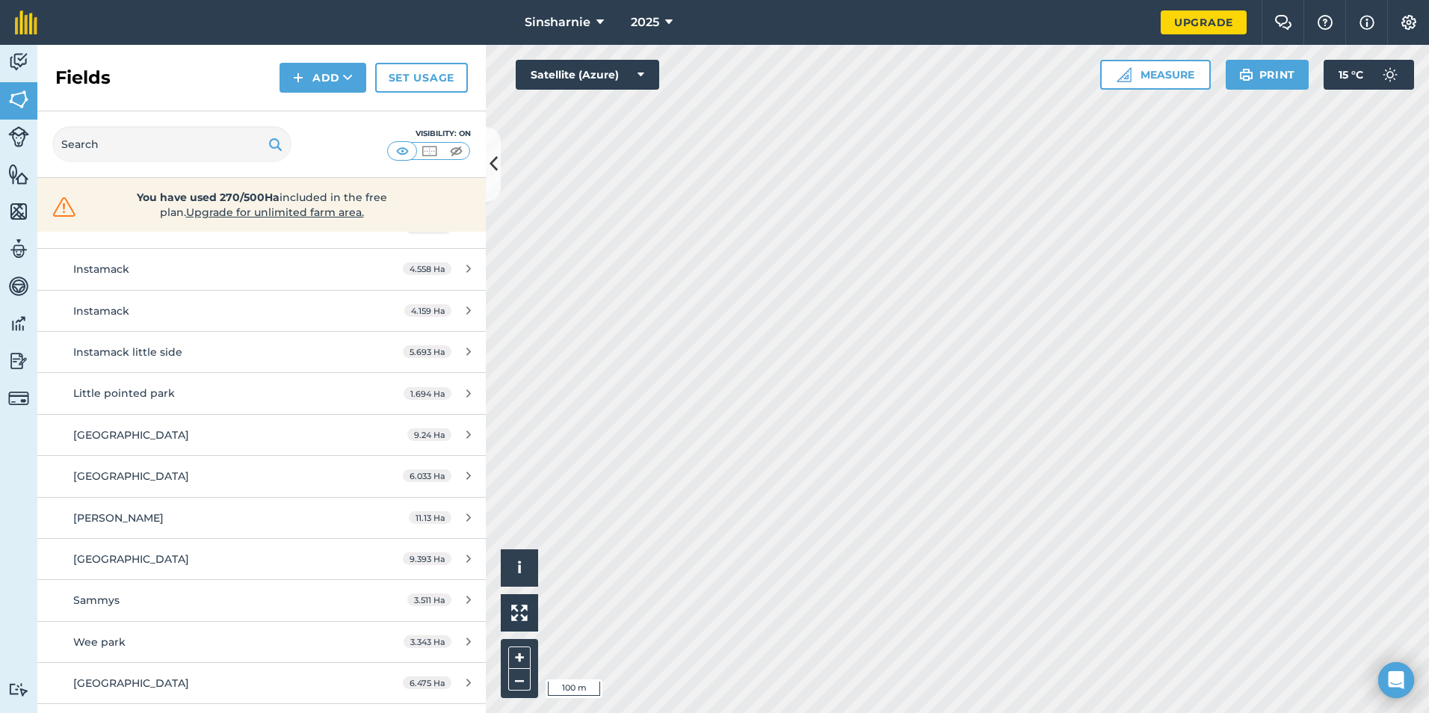
scroll to position [1078, 0]
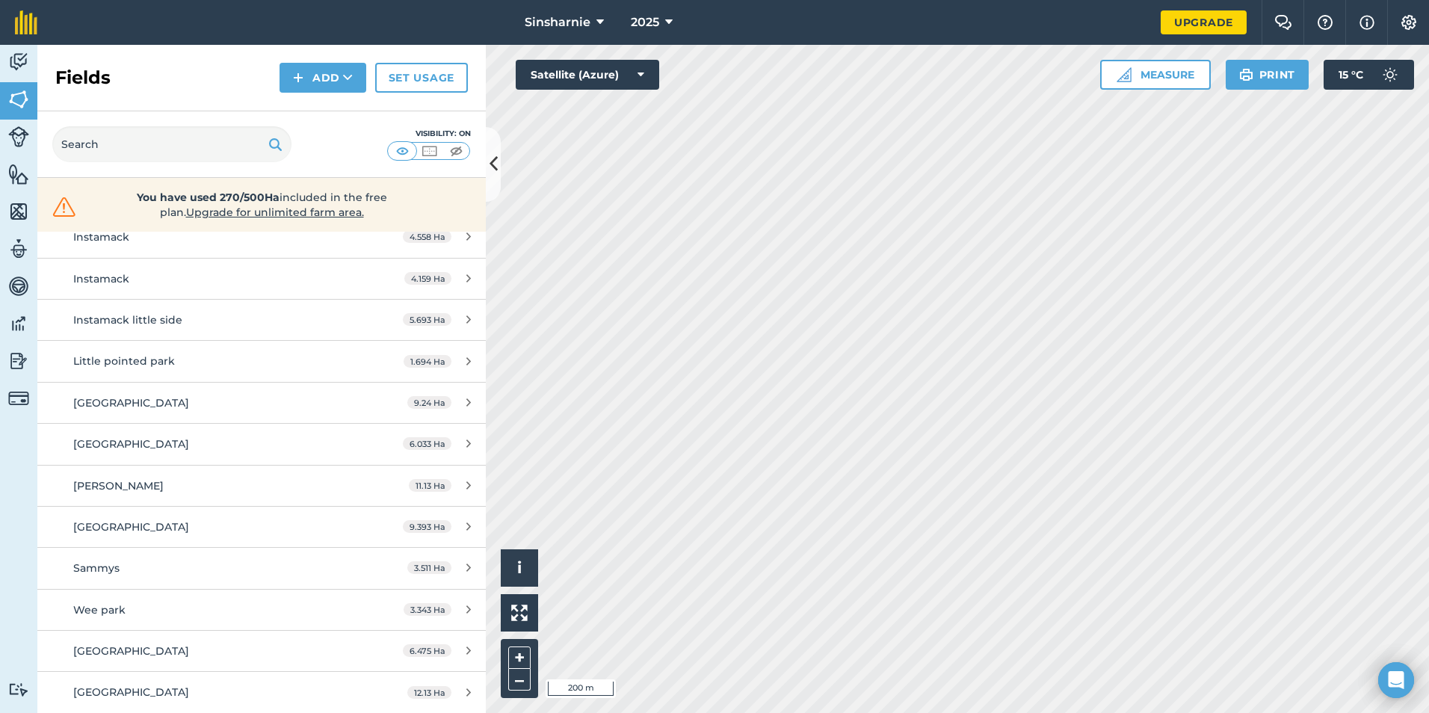
click at [820, 712] on html "Sinsharnie 2025 Upgrade Farm Chat Help Info Settings Map printing is not availa…" at bounding box center [714, 356] width 1429 height 713
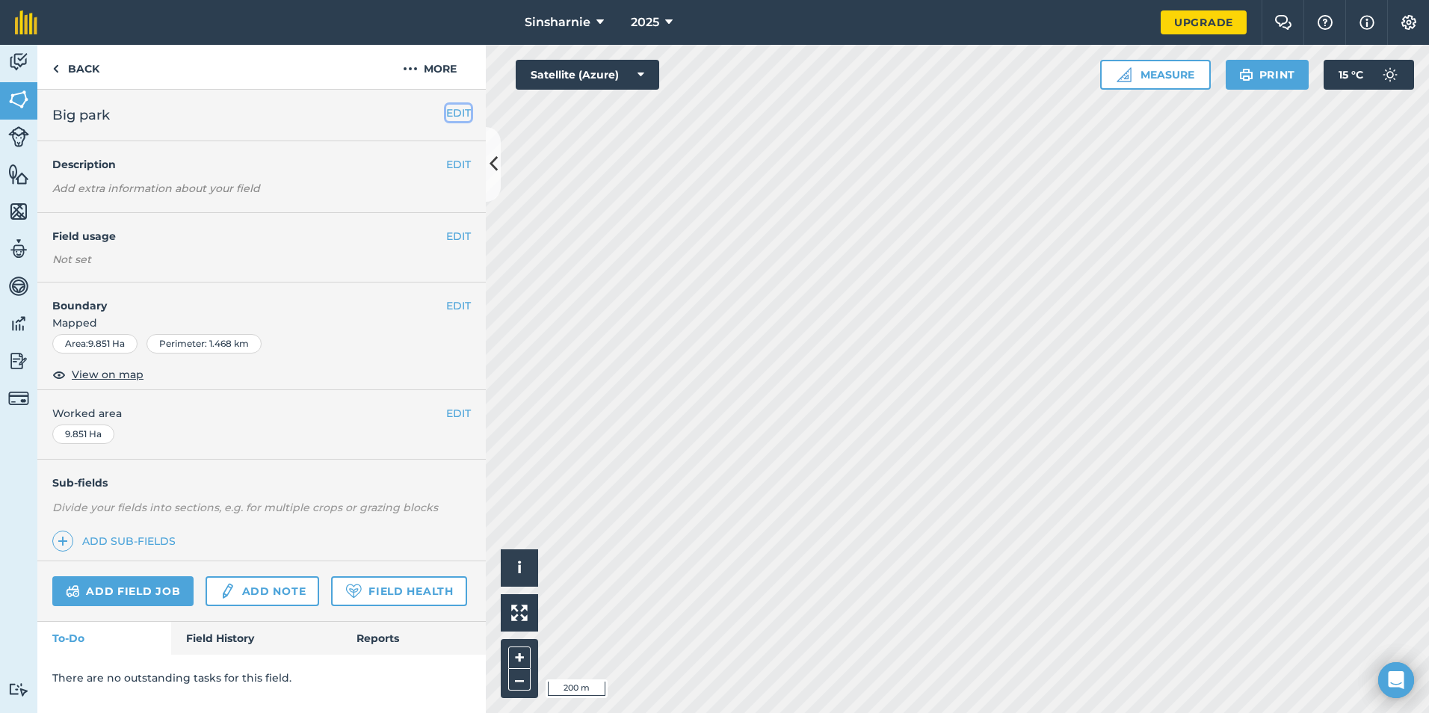
click at [463, 115] on button "EDIT" at bounding box center [458, 113] width 25 height 16
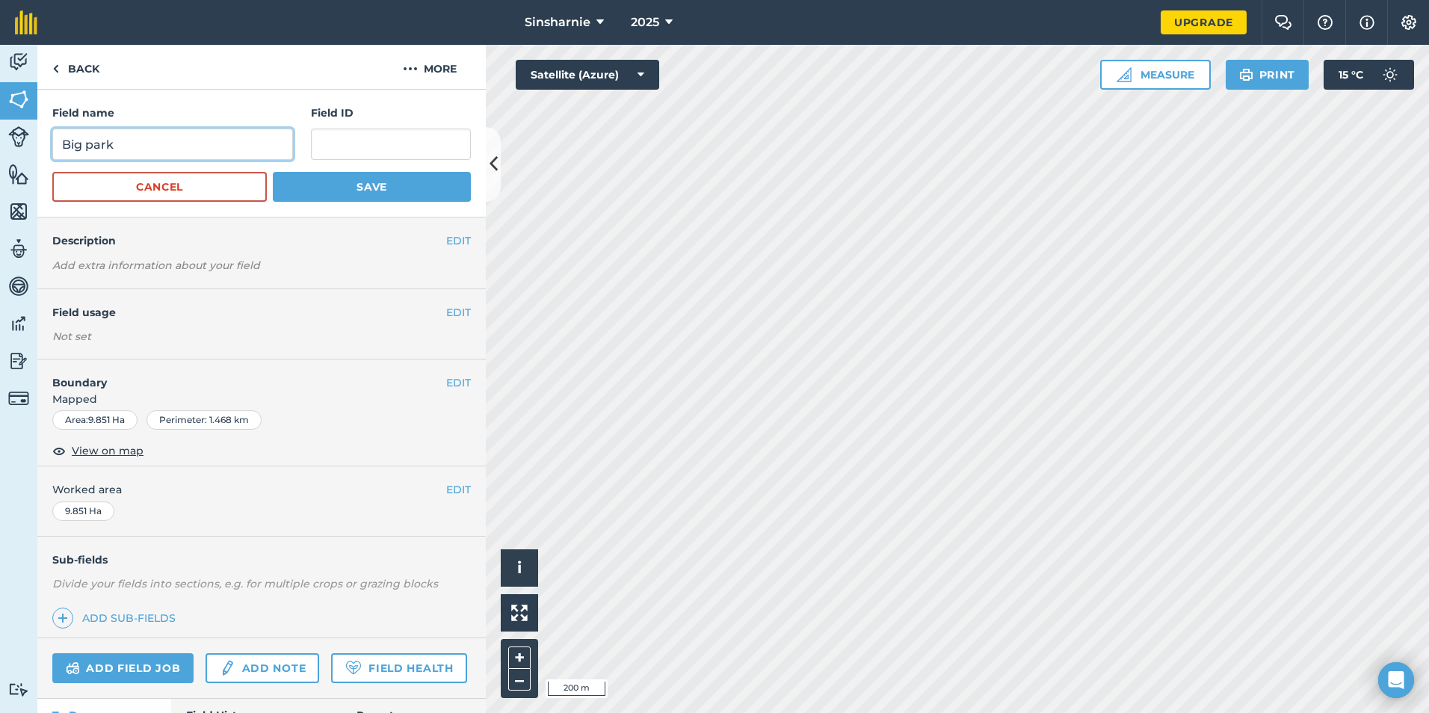
click at [155, 140] on input "Big park" at bounding box center [172, 144] width 241 height 31
type input "Big park Cairnwelp"
click at [327, 197] on button "Save" at bounding box center [372, 187] width 198 height 30
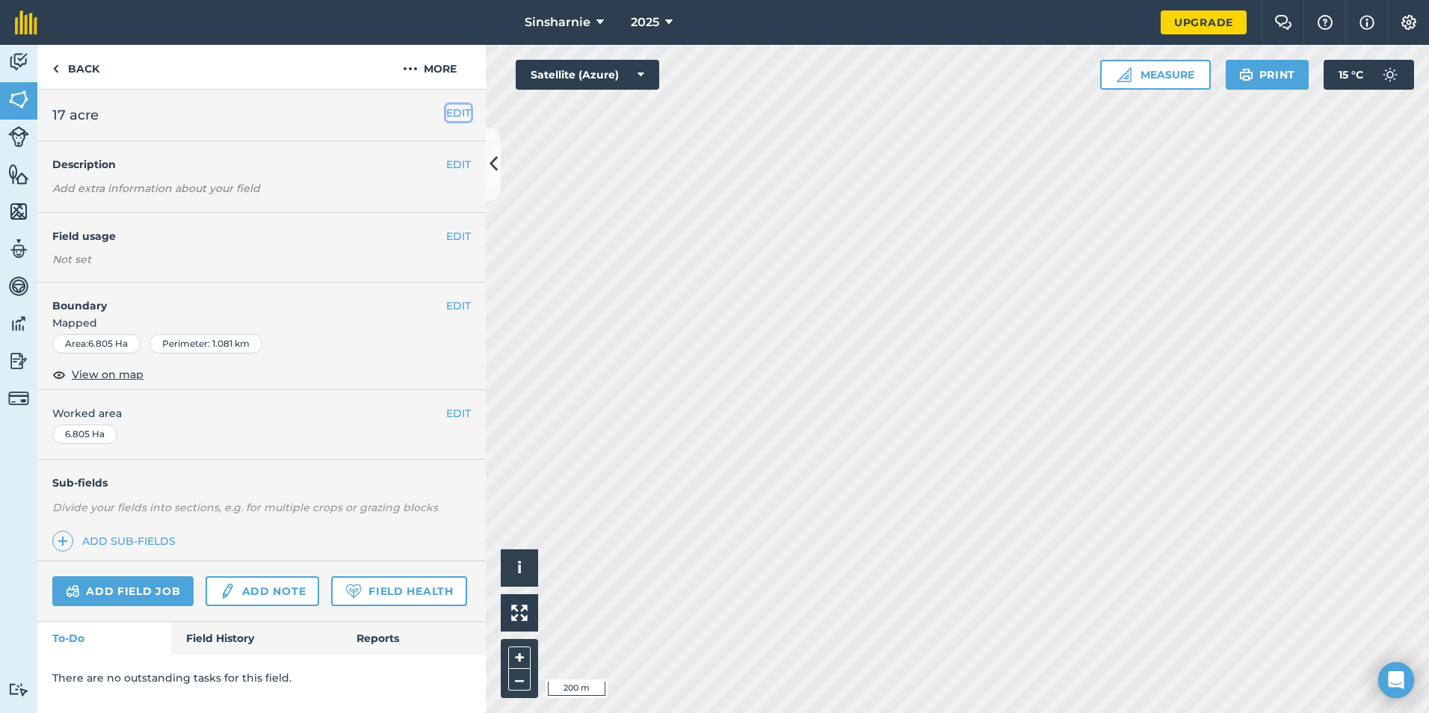
click at [468, 111] on button "EDIT" at bounding box center [458, 113] width 25 height 16
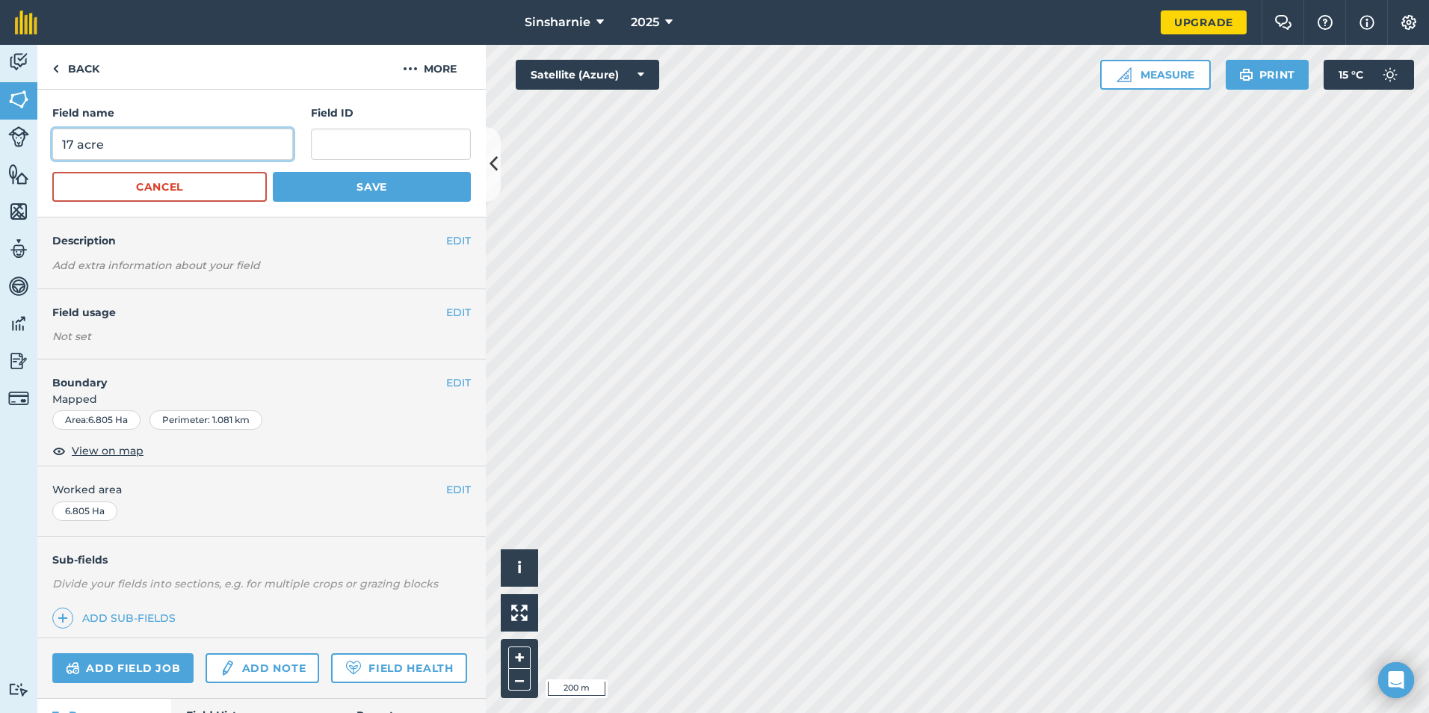
drag, startPoint x: 123, startPoint y: 143, endPoint x: 27, endPoint y: 118, distance: 98.8
click at [27, 118] on div "Activity Fields Livestock Features Maps Team Vehicles Data Reporting Billing Tu…" at bounding box center [714, 379] width 1429 height 668
type input "[GEOGRAPHIC_DATA]"
click at [327, 179] on button "Save" at bounding box center [372, 187] width 198 height 30
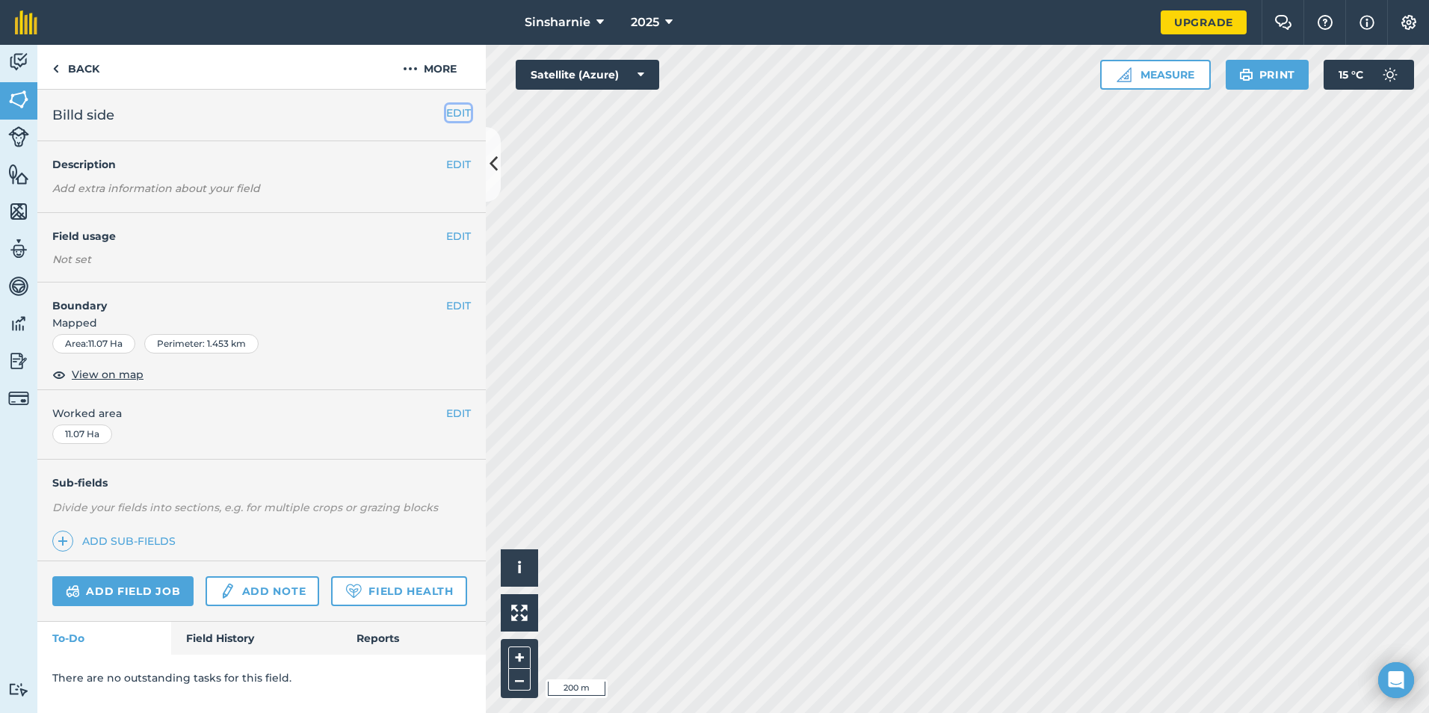
click at [457, 107] on button "EDIT" at bounding box center [458, 113] width 25 height 16
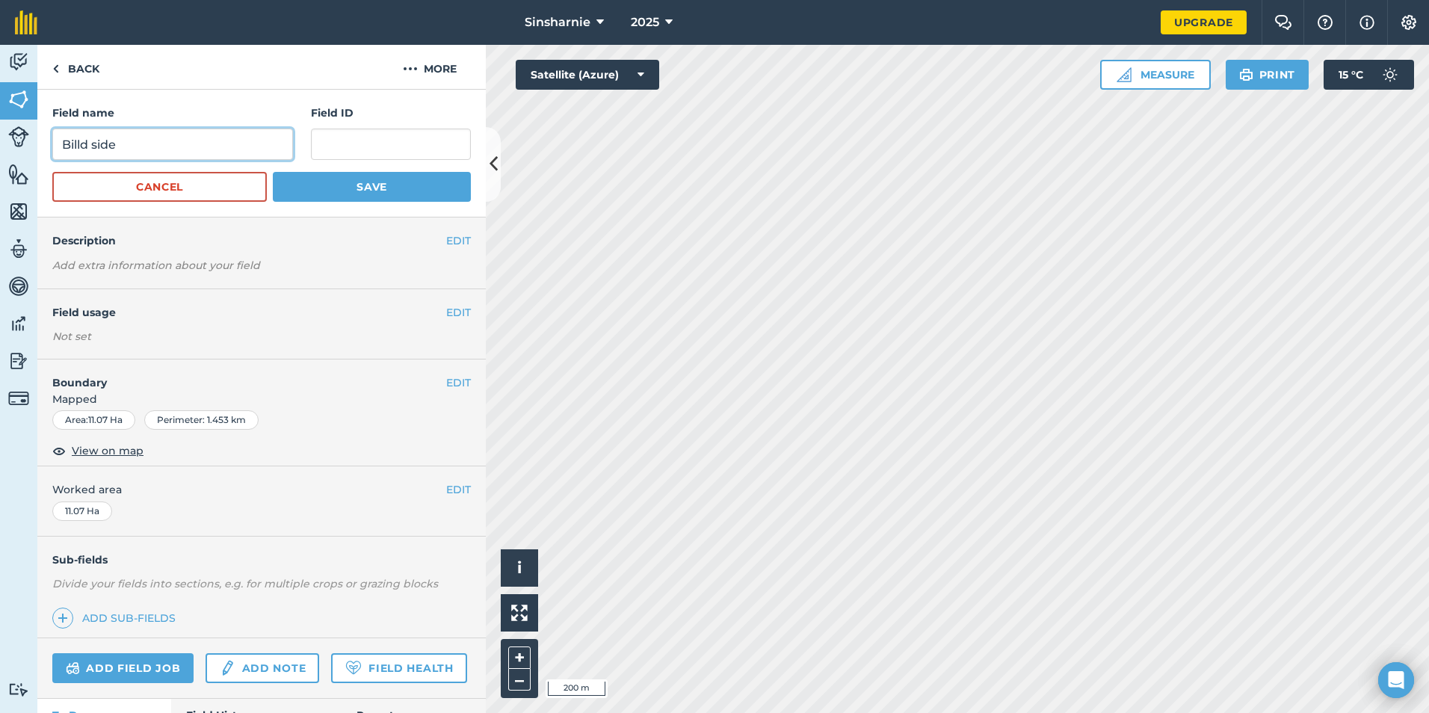
drag, startPoint x: 176, startPoint y: 143, endPoint x: 0, endPoint y: 129, distance: 176.2
click at [0, 129] on html "Sinsharnie 2025 Upgrade Farm Chat Help Info Settings Map printing is not availa…" at bounding box center [714, 356] width 1429 height 713
type input "opposite [PERSON_NAME]"
click at [374, 178] on button "Save" at bounding box center [372, 187] width 198 height 30
